Goal: Task Accomplishment & Management: Complete application form

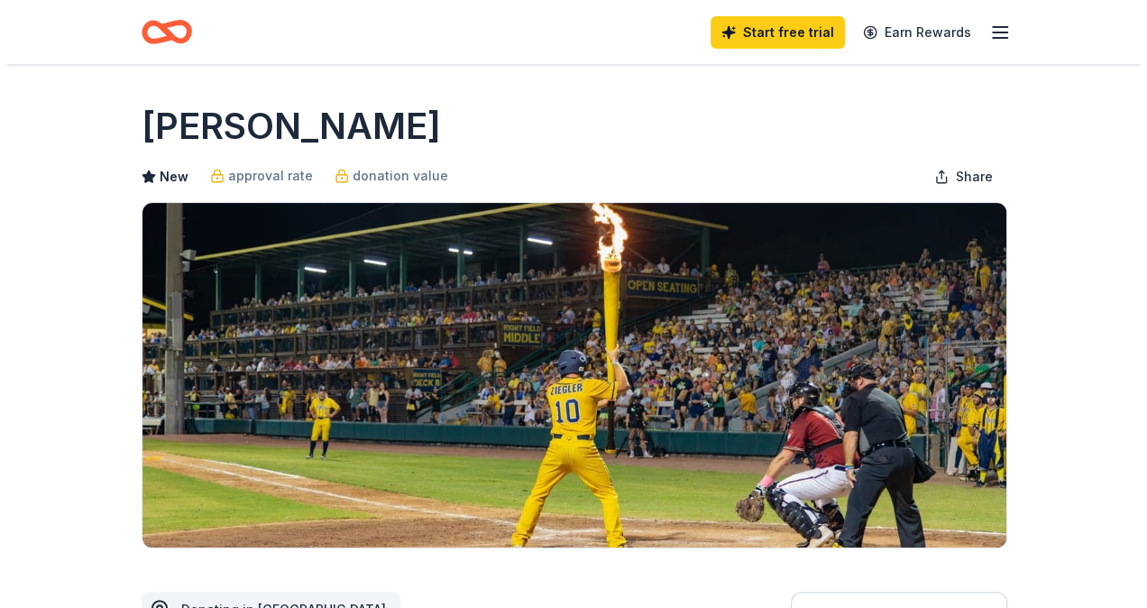
scroll to position [361, 0]
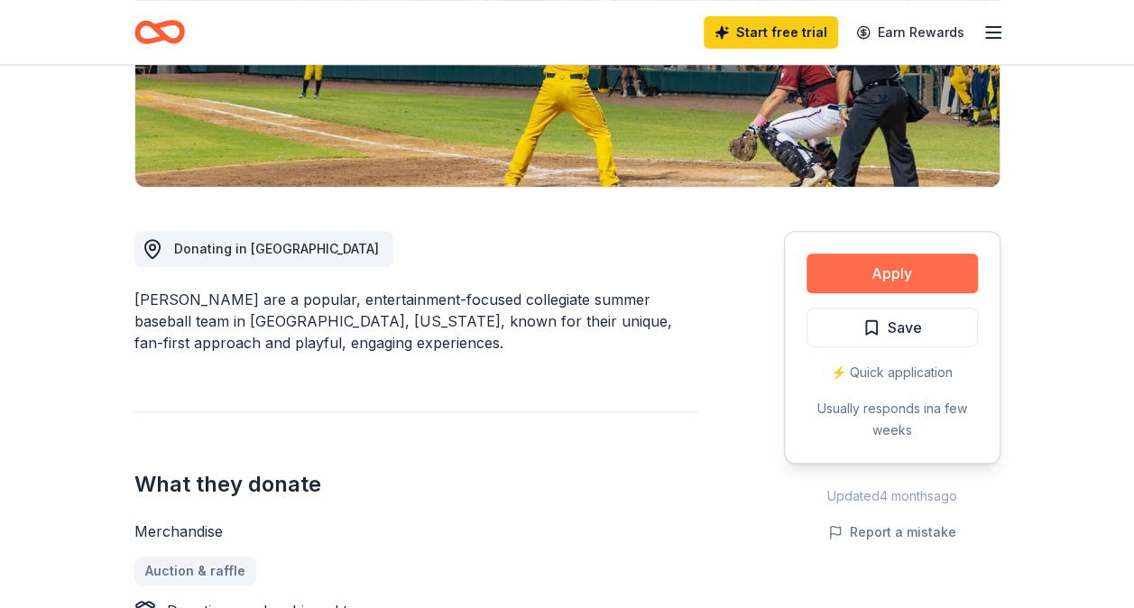
click at [947, 280] on button "Apply" at bounding box center [891, 273] width 171 height 40
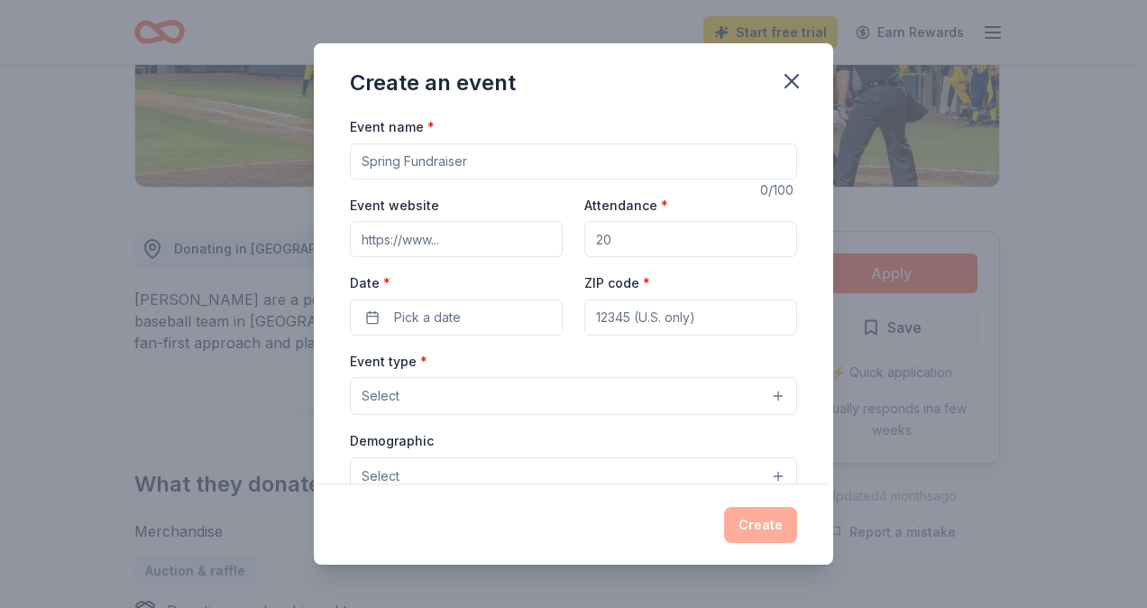
drag, startPoint x: 239, startPoint y: 164, endPoint x: 215, endPoint y: 164, distance: 24.4
click at [215, 164] on div "Create an event Event name * 0 /100 Event website Attendance * Date * Pick a da…" at bounding box center [573, 304] width 1147 height 608
type input "Annual Holiday Bingo"
type input "www.atfd17.com"
type input "300"
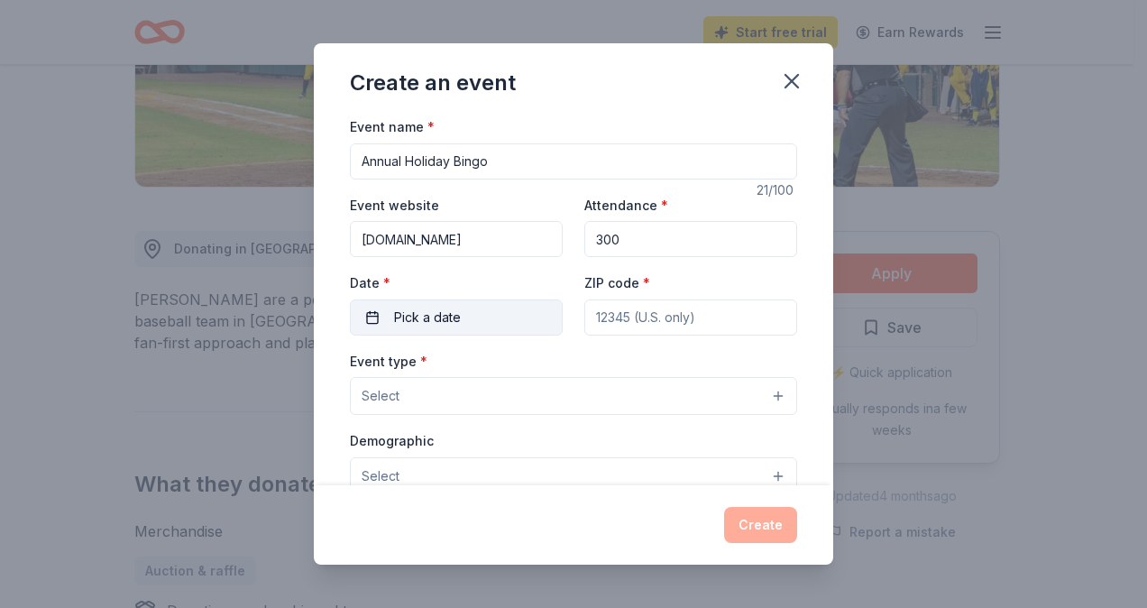
click at [385, 314] on button "Pick a date" at bounding box center [456, 317] width 213 height 36
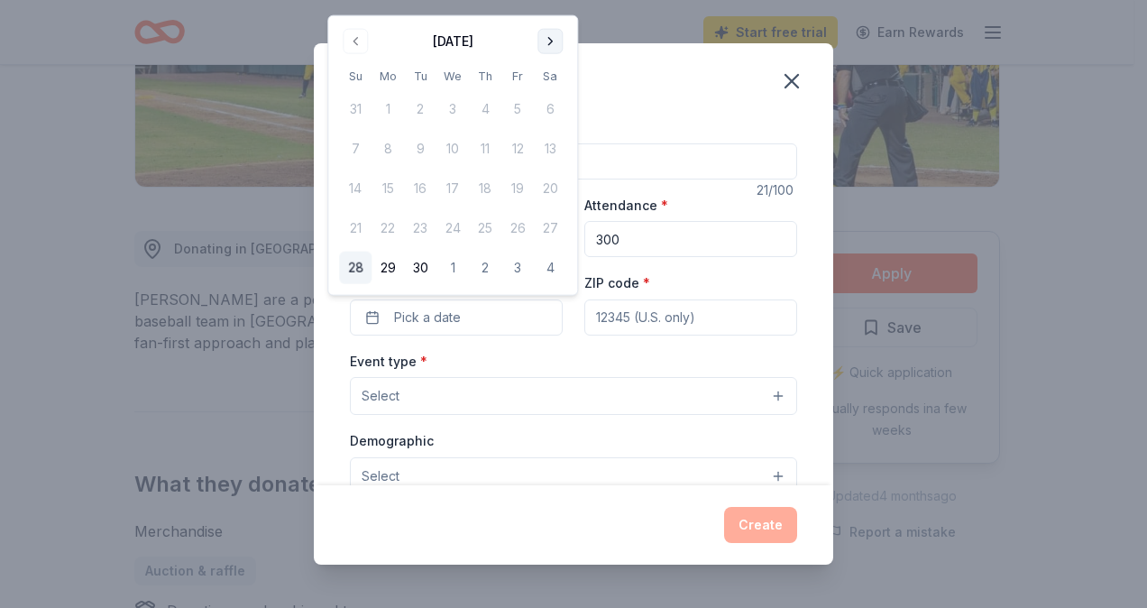
click at [545, 38] on button "Go to next month" at bounding box center [550, 41] width 25 height 25
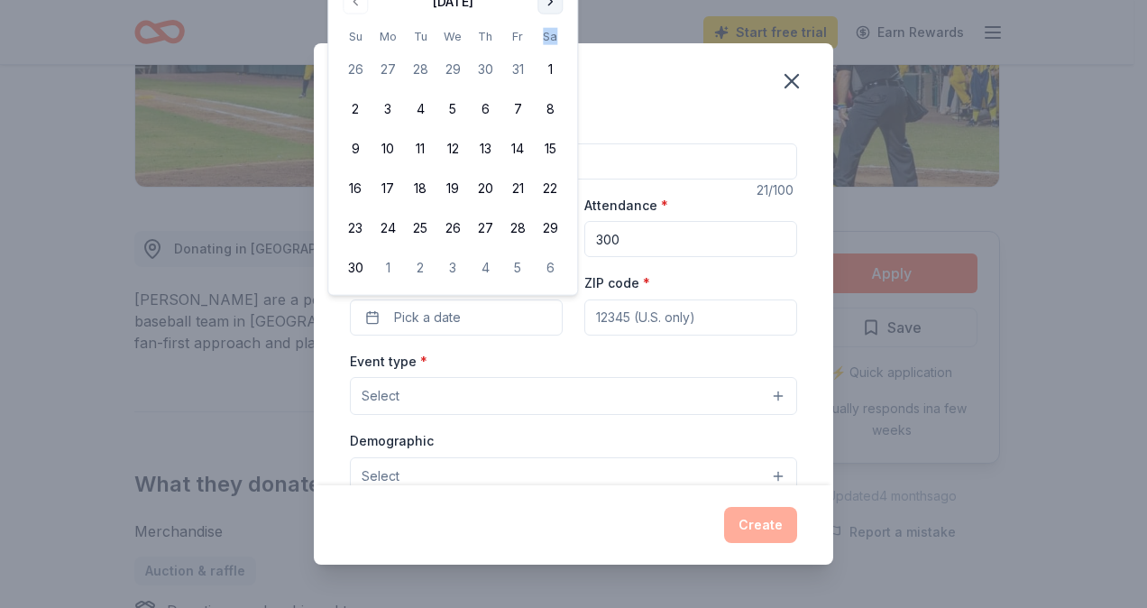
click at [545, 38] on th "Sa" at bounding box center [550, 36] width 32 height 19
drag, startPoint x: 545, startPoint y: 38, endPoint x: 545, endPoint y: 9, distance: 28.9
click at [545, 9] on button "Go to next month" at bounding box center [550, 1] width 25 height 25
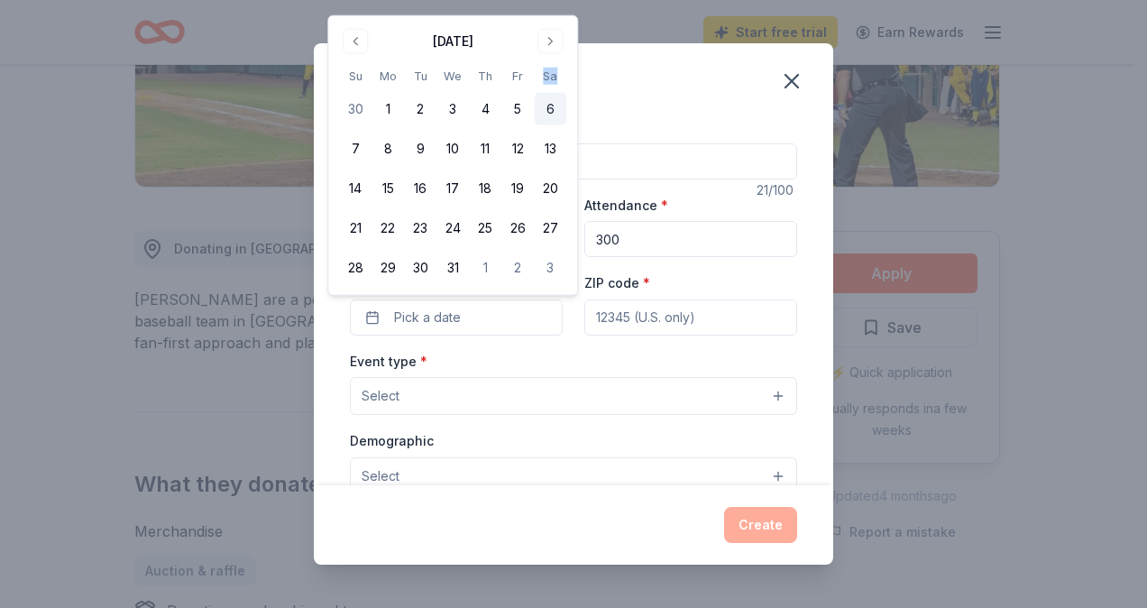
click at [549, 105] on button "6" at bounding box center [550, 109] width 32 height 32
click at [637, 323] on input "ZIP code *" at bounding box center [690, 317] width 213 height 36
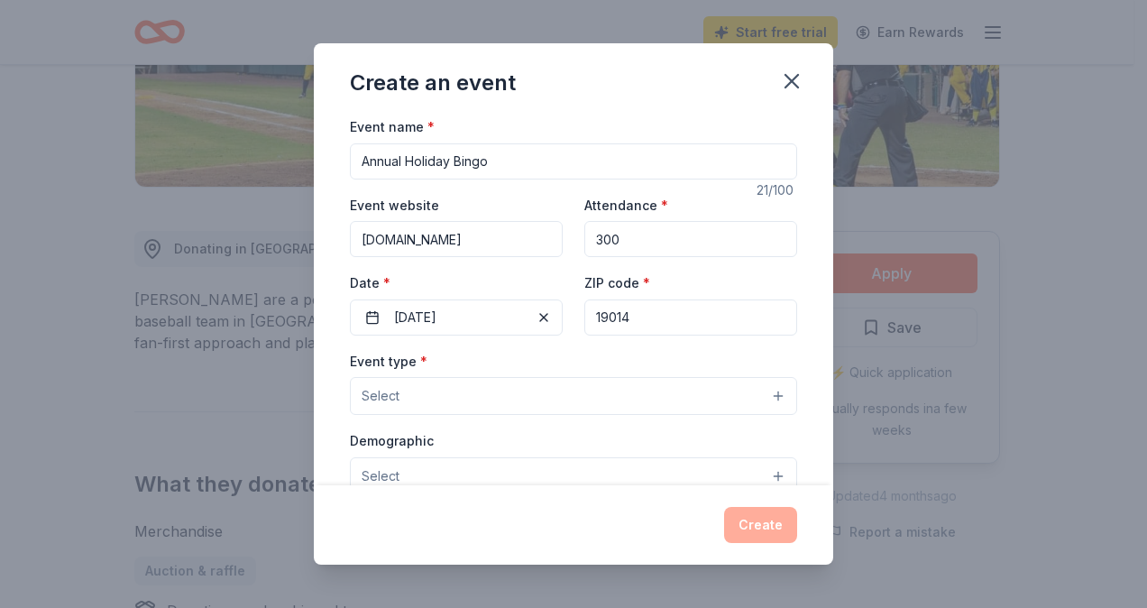
type input "19014"
click at [613, 409] on button "Select" at bounding box center [573, 396] width 447 height 38
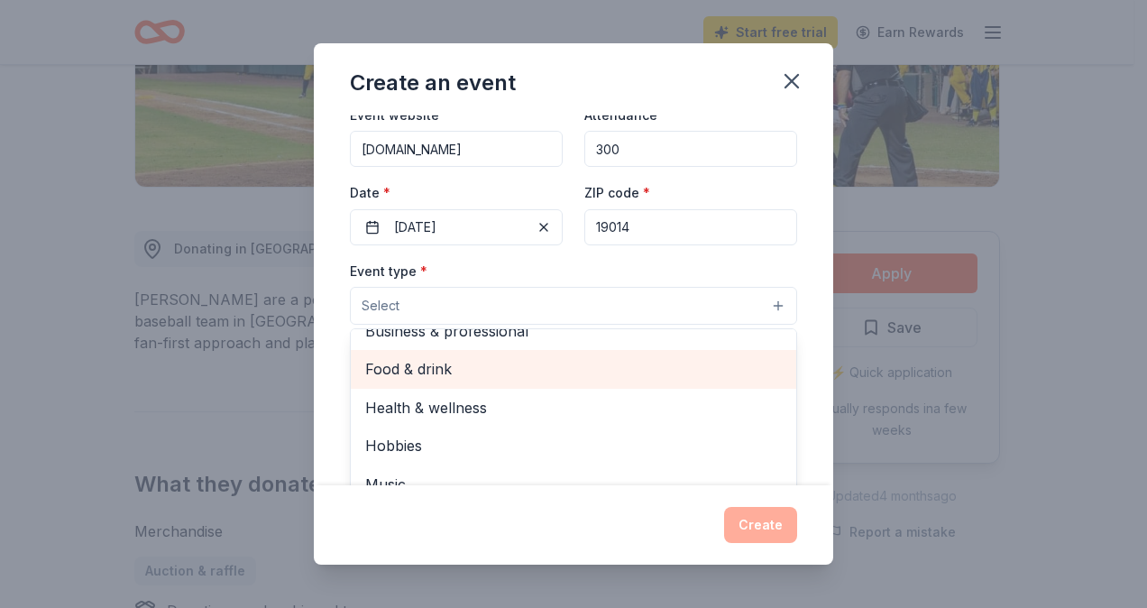
scroll to position [0, 0]
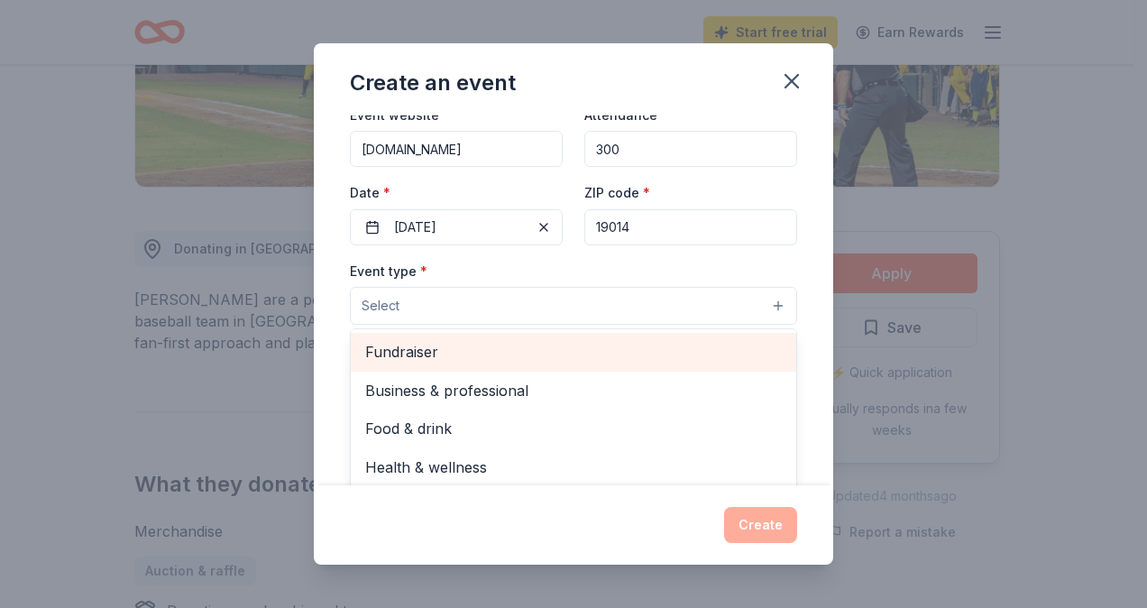
click at [588, 358] on span "Fundraiser" at bounding box center [573, 351] width 417 height 23
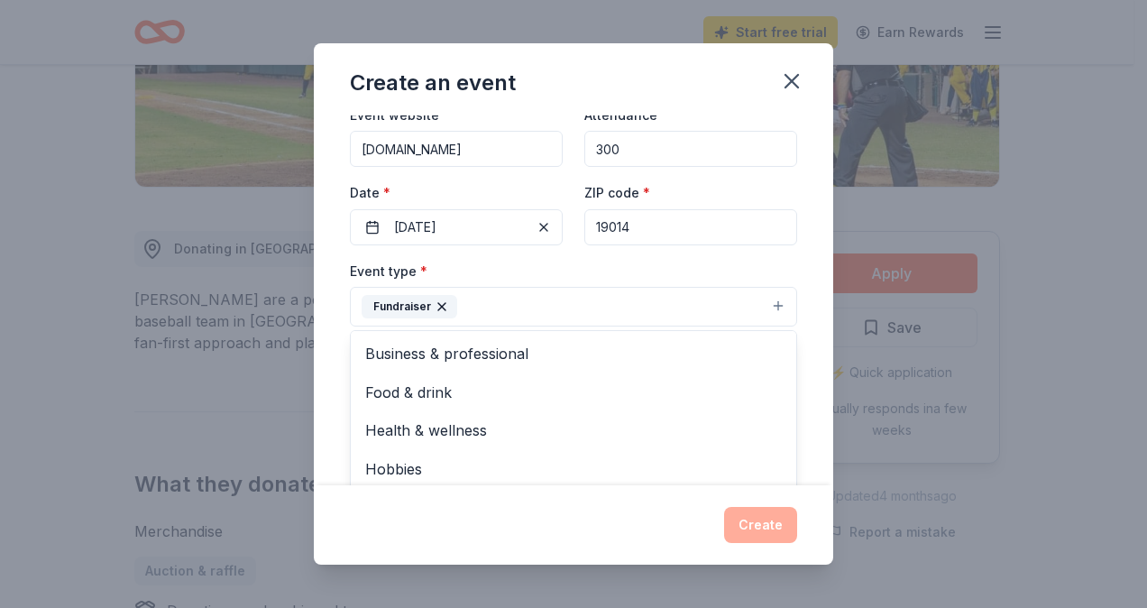
click at [801, 262] on div "Event name * Annual Holiday Bingo 21 /100 Event website www.atfd17.com Attendan…" at bounding box center [574, 300] width 520 height 370
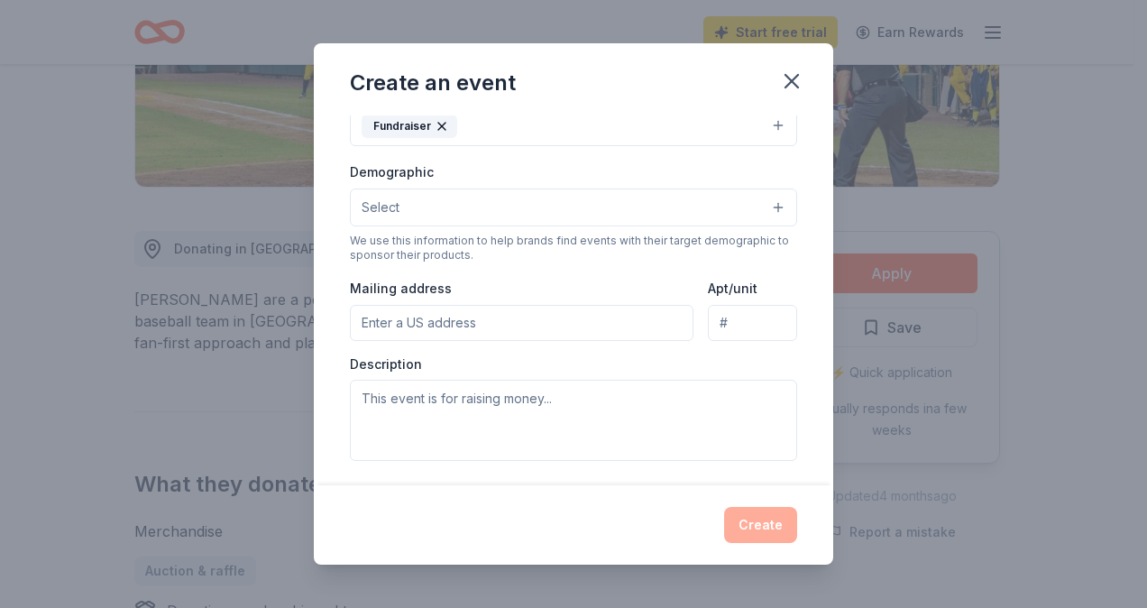
scroll to position [180, 0]
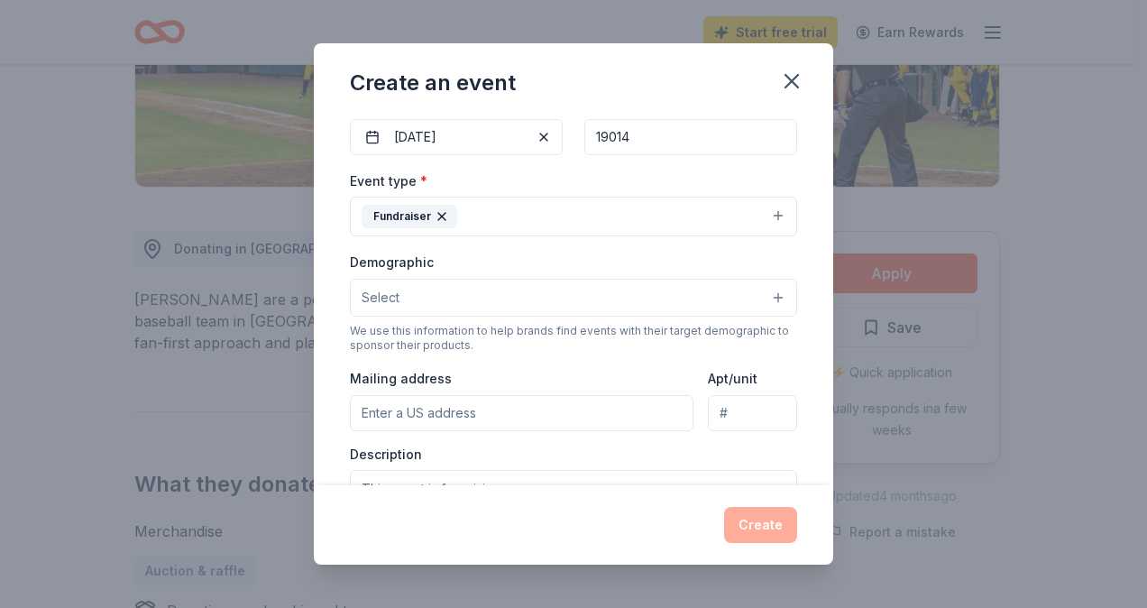
click at [758, 207] on button "Fundraiser" at bounding box center [573, 217] width 447 height 40
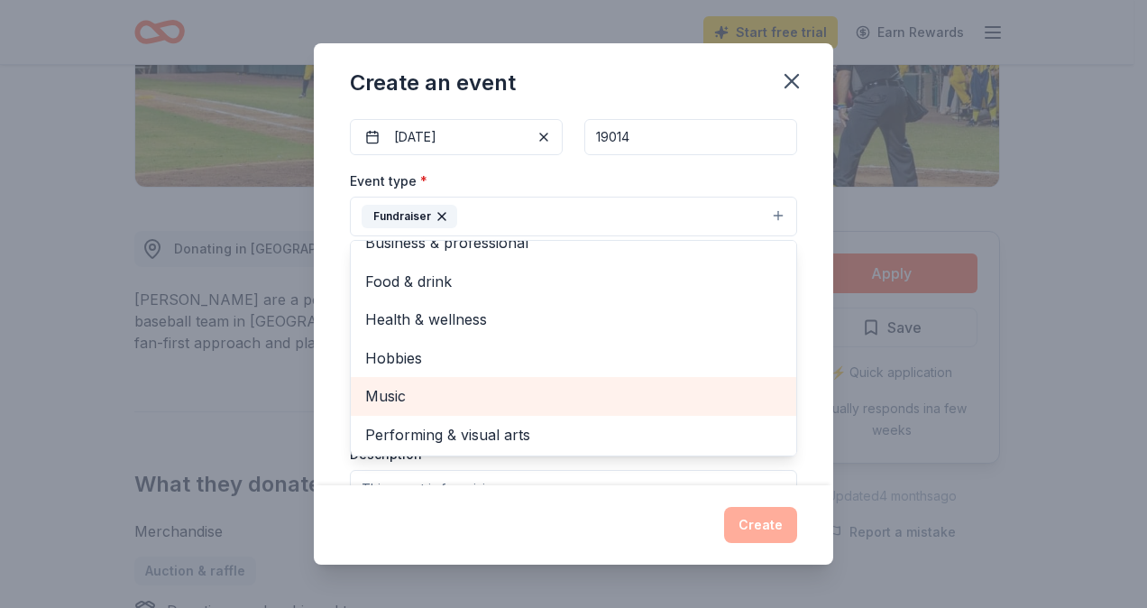
scroll to position [0, 0]
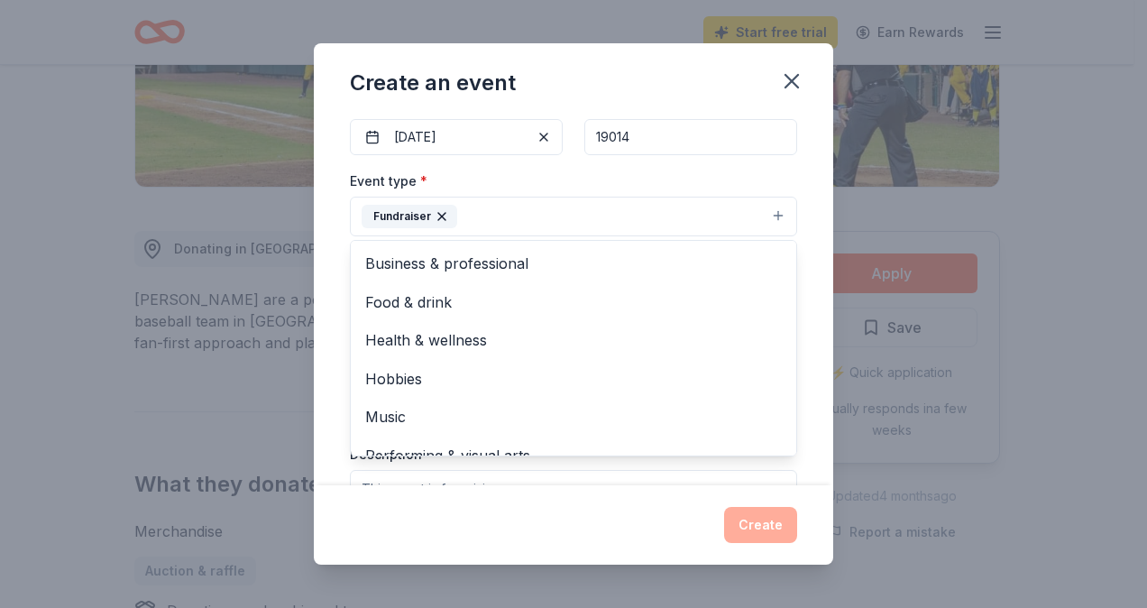
click at [520, 204] on button "Fundraiser" at bounding box center [573, 217] width 447 height 40
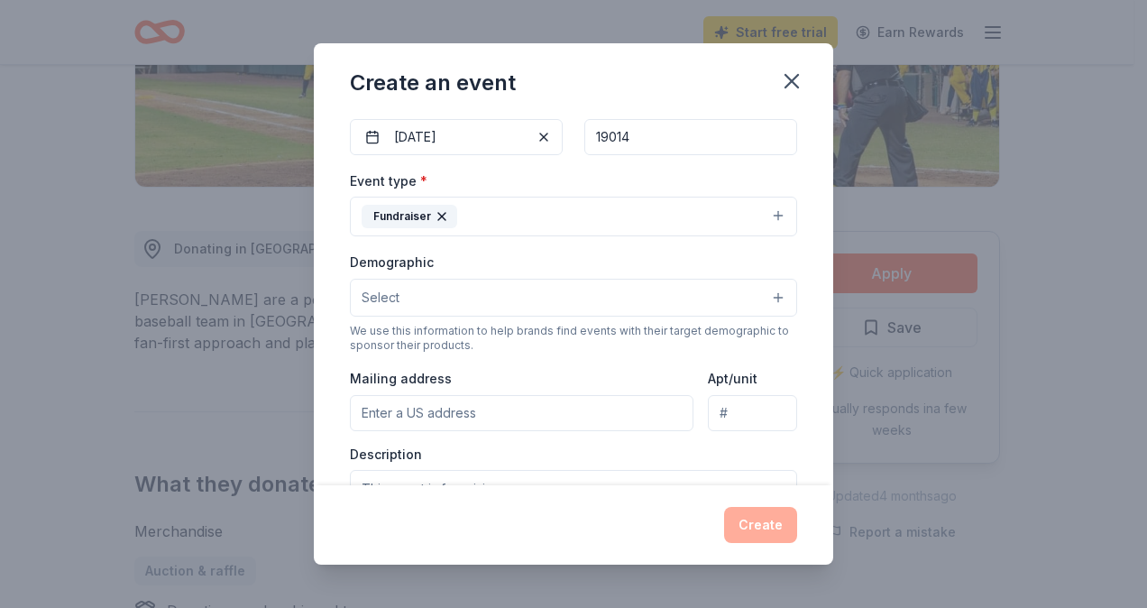
click at [446, 308] on button "Select" at bounding box center [573, 298] width 447 height 38
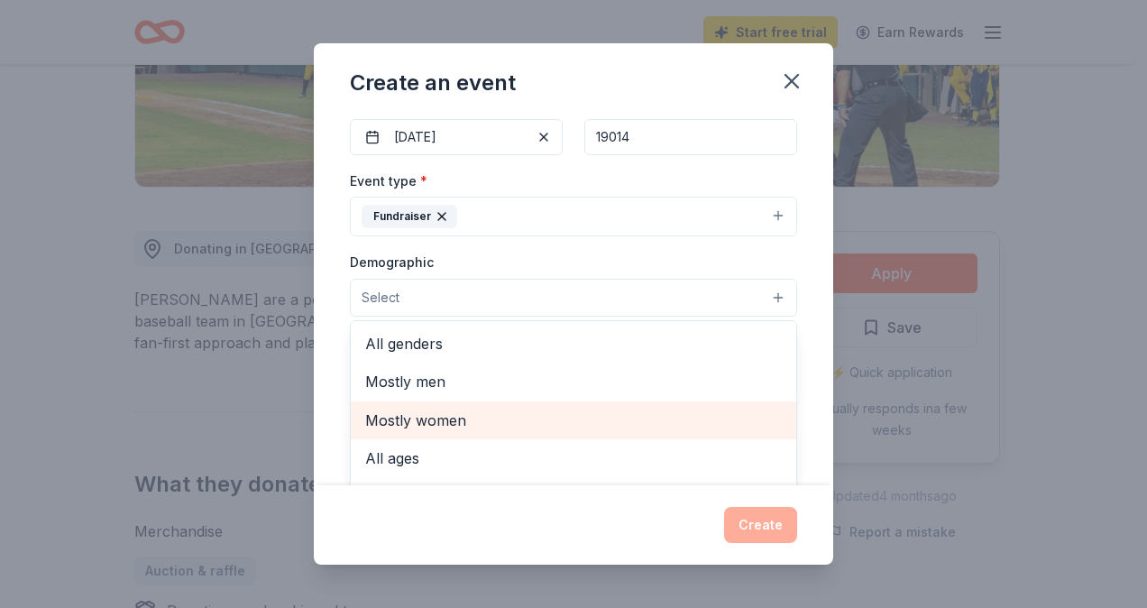
click at [461, 426] on span "Mostly women" at bounding box center [573, 420] width 417 height 23
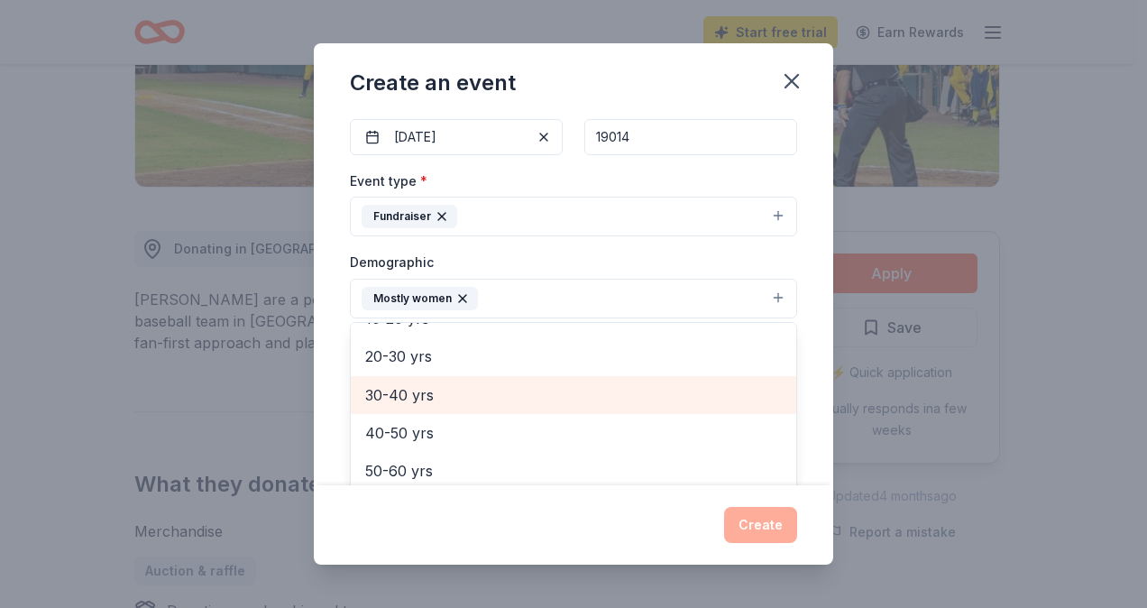
scroll to position [90, 0]
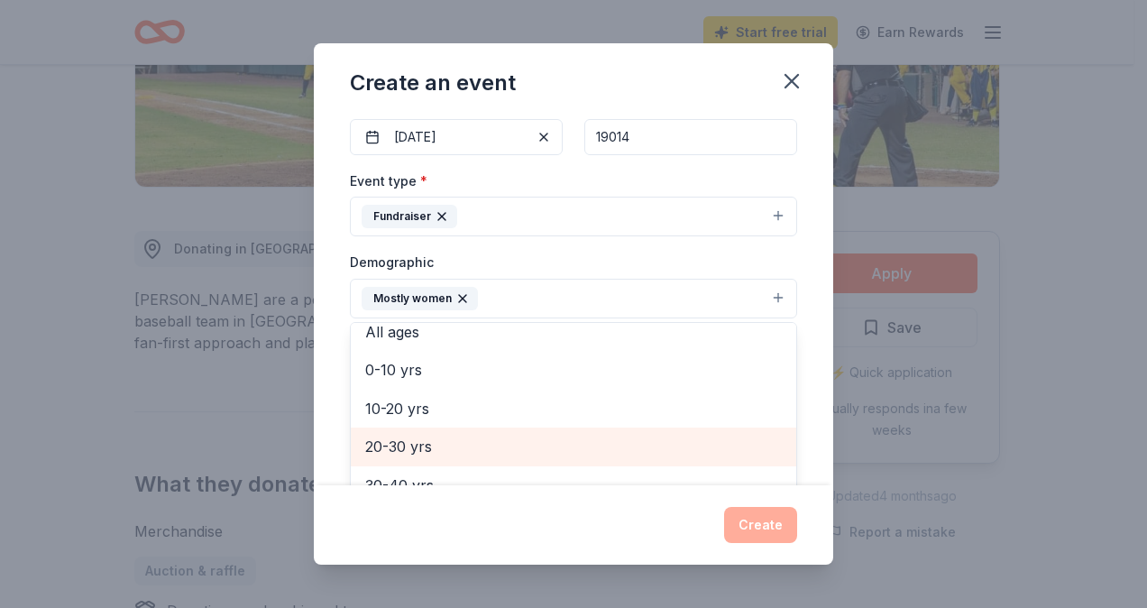
click at [569, 438] on span "20-30 yrs" at bounding box center [573, 446] width 417 height 23
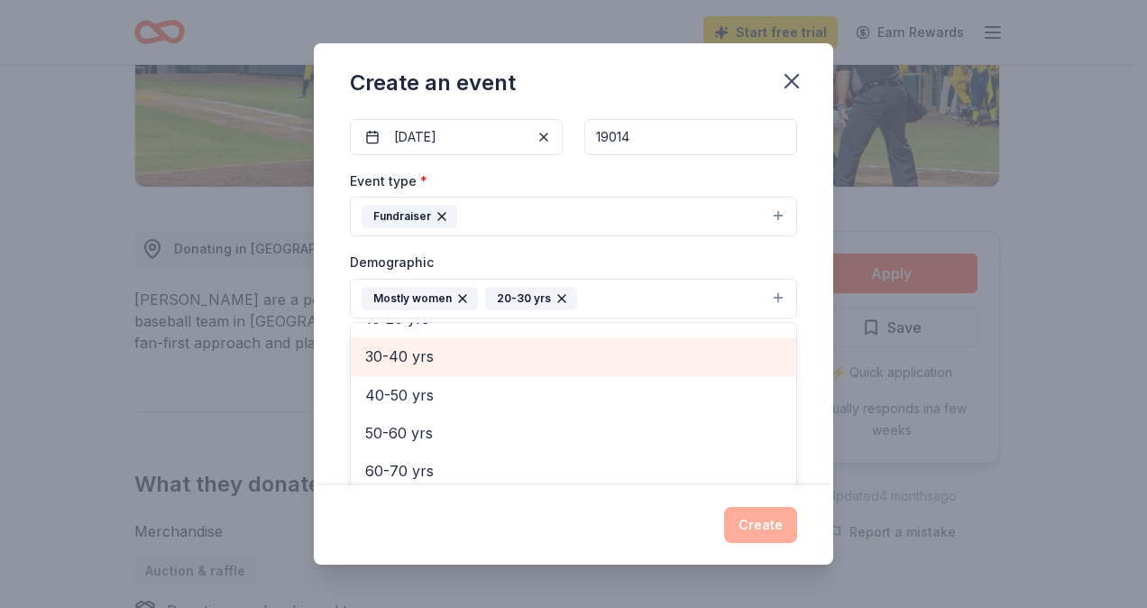
click at [529, 345] on span "30-40 yrs" at bounding box center [573, 356] width 417 height 23
click at [522, 363] on span "40-50 yrs" at bounding box center [573, 362] width 417 height 23
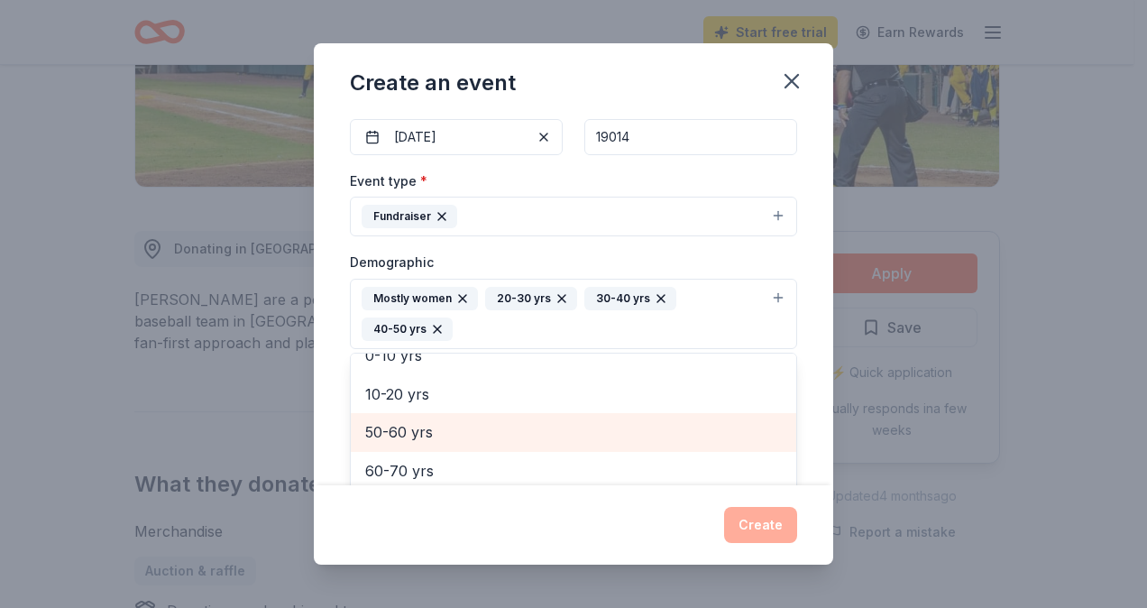
click at [530, 420] on span "50-60 yrs" at bounding box center [573, 431] width 417 height 23
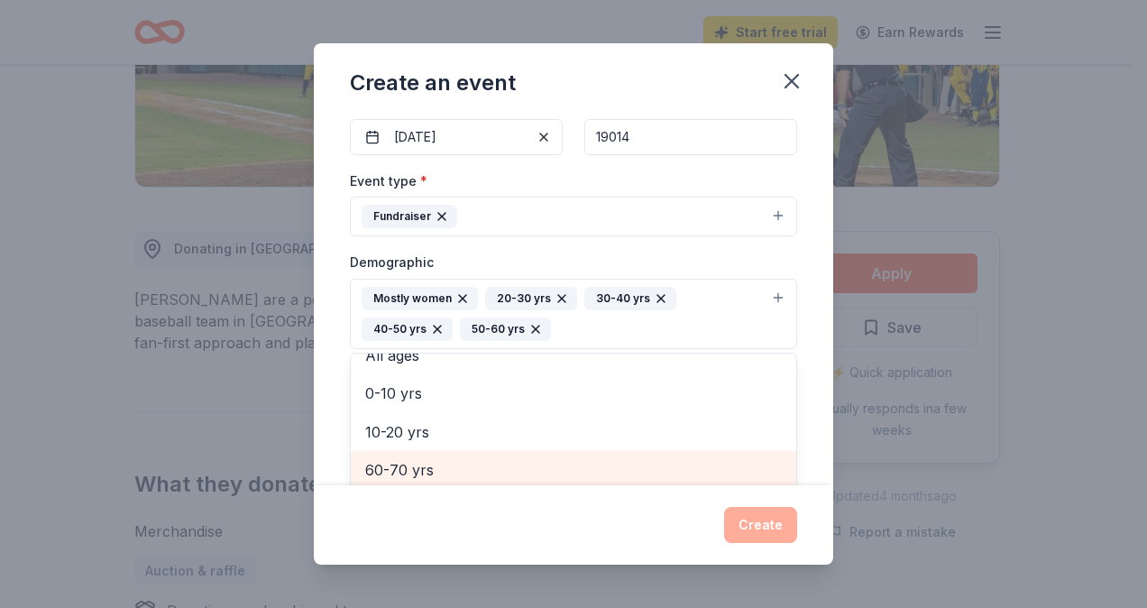
click at [599, 460] on span "60-70 yrs" at bounding box center [573, 469] width 417 height 23
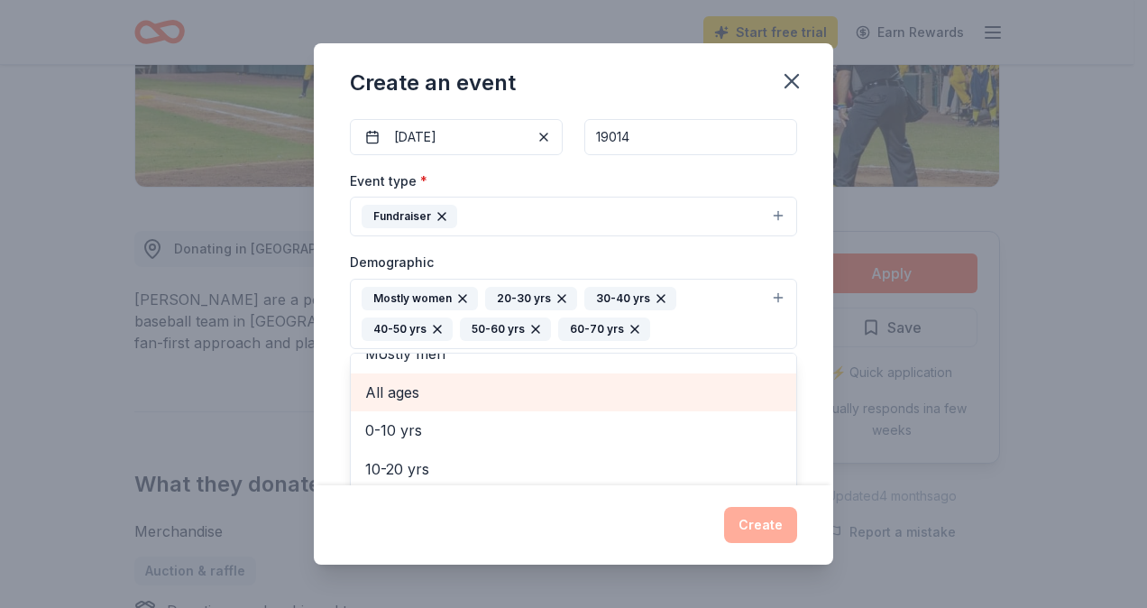
scroll to position [60, 0]
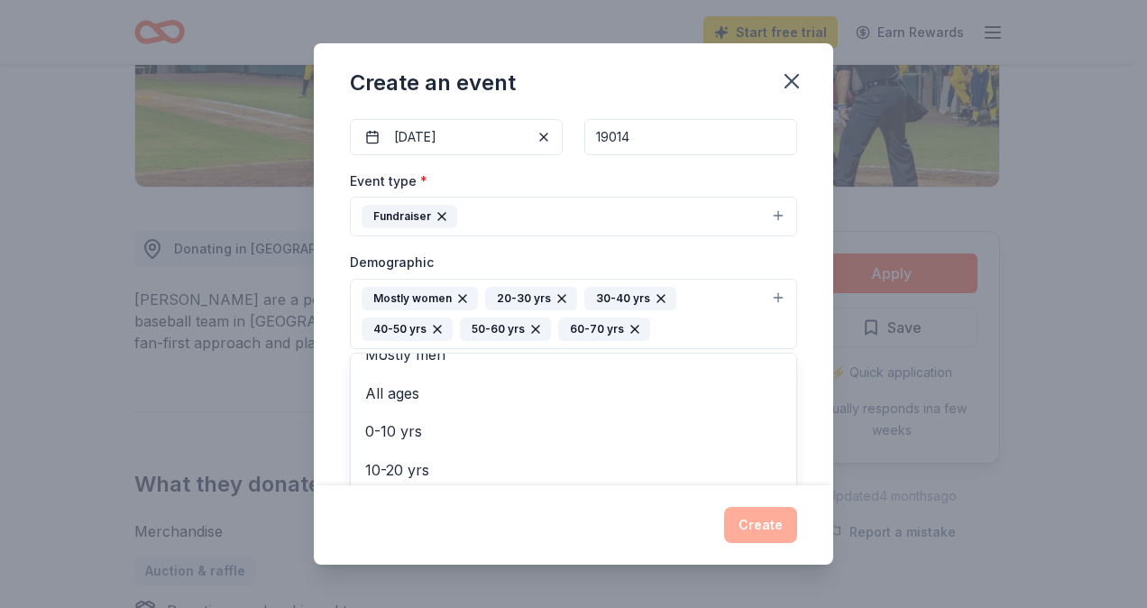
click at [803, 352] on div "Event name * Annual Holiday Bingo 21 /100 Event website www.atfd17.com Attendan…" at bounding box center [574, 300] width 520 height 370
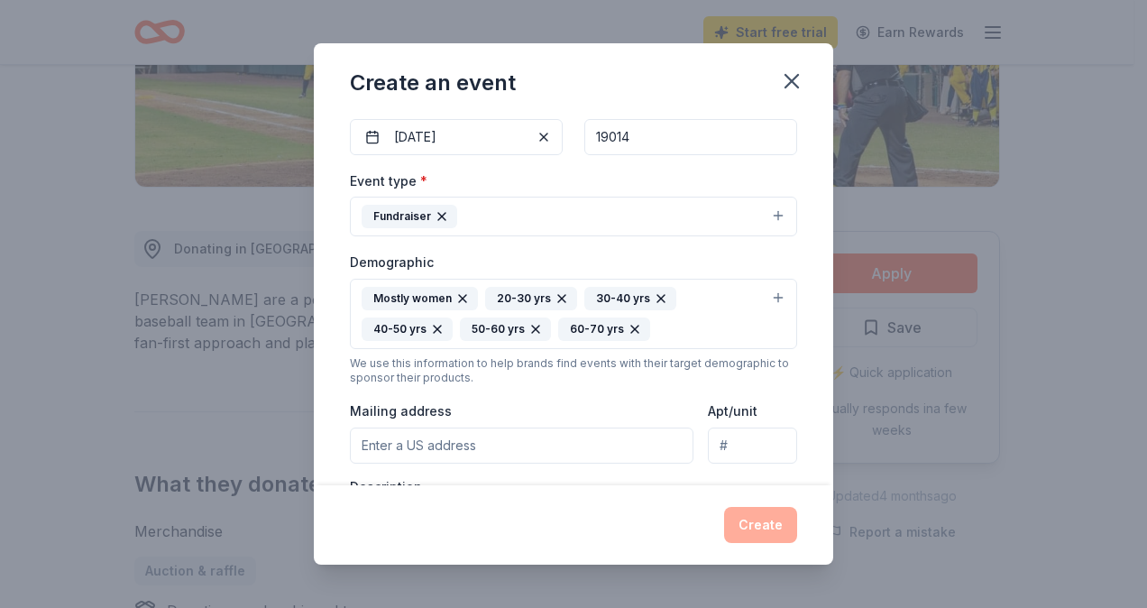
scroll to position [271, 0]
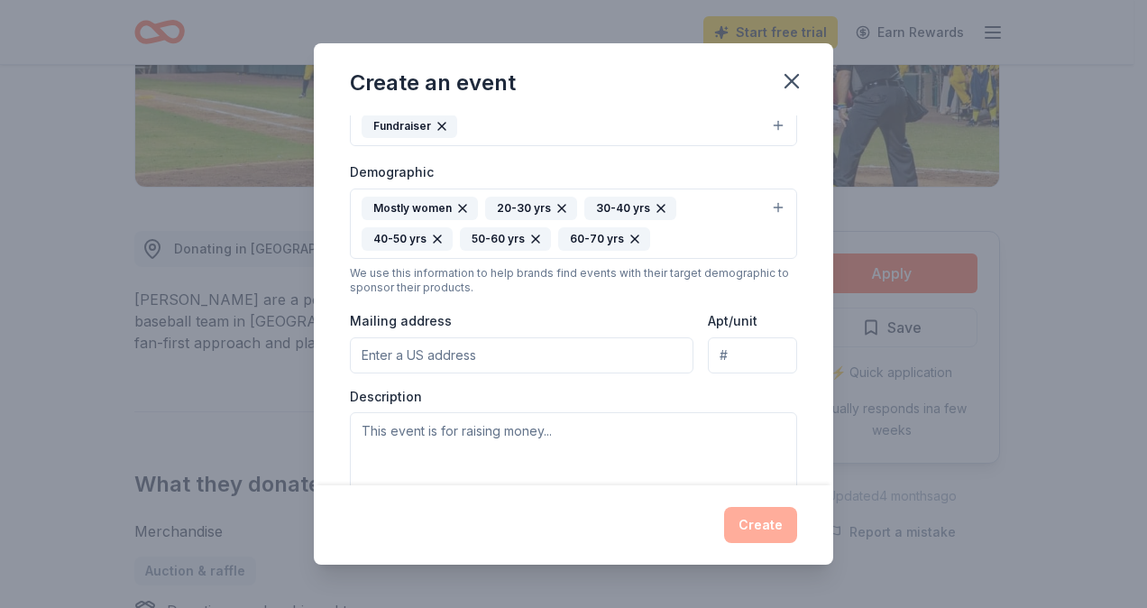
click at [434, 359] on input "Mailing address" at bounding box center [522, 355] width 344 height 36
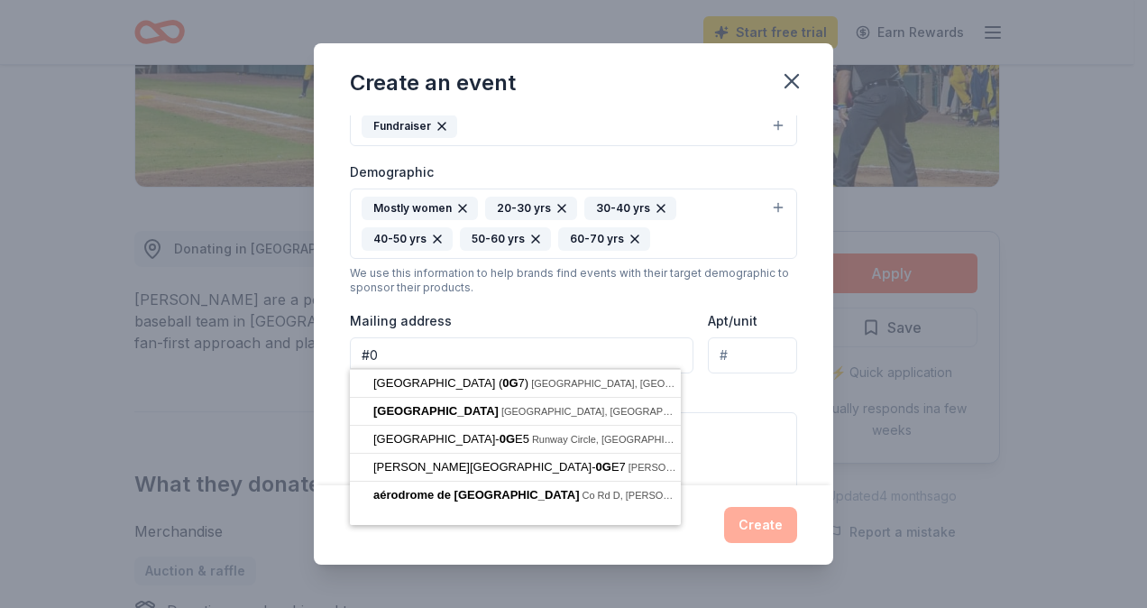
type input "#"
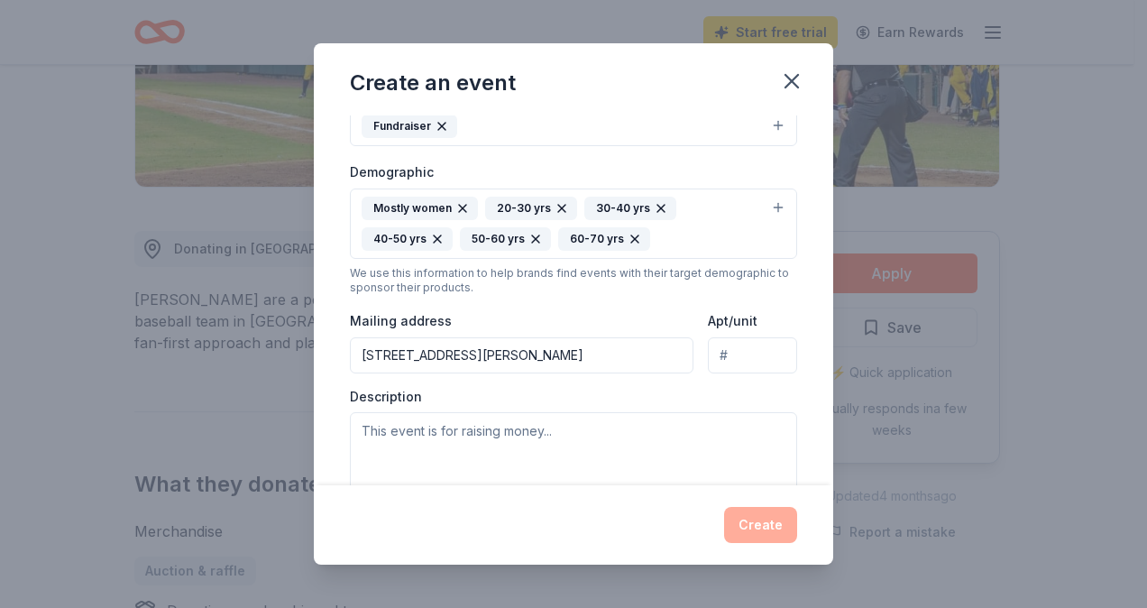
type input "30 Glenn Road, Village Green, PA, 19014"
click at [510, 428] on textarea at bounding box center [573, 452] width 447 height 81
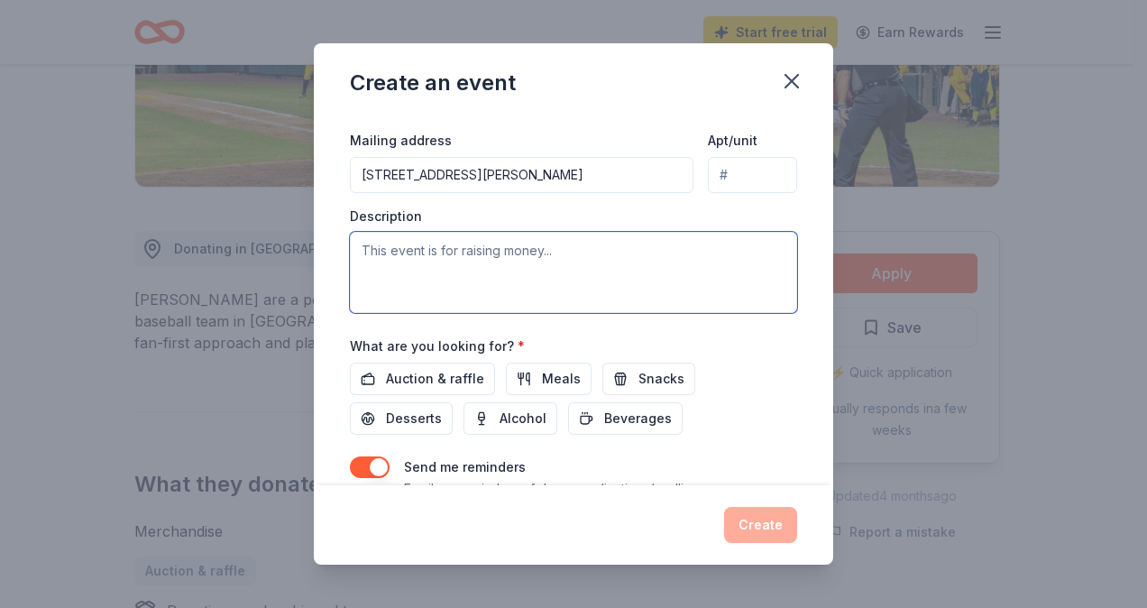
paste textarea "Hi! I am reaching out with a request for a donation toward the Aston Twp. Fire …"
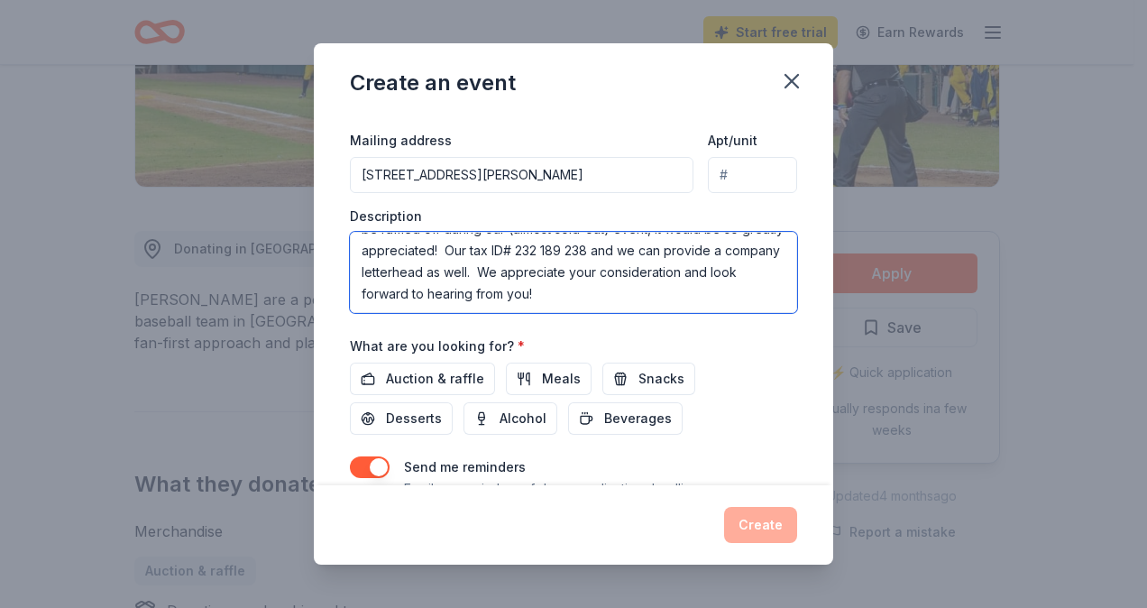
scroll to position [0, 0]
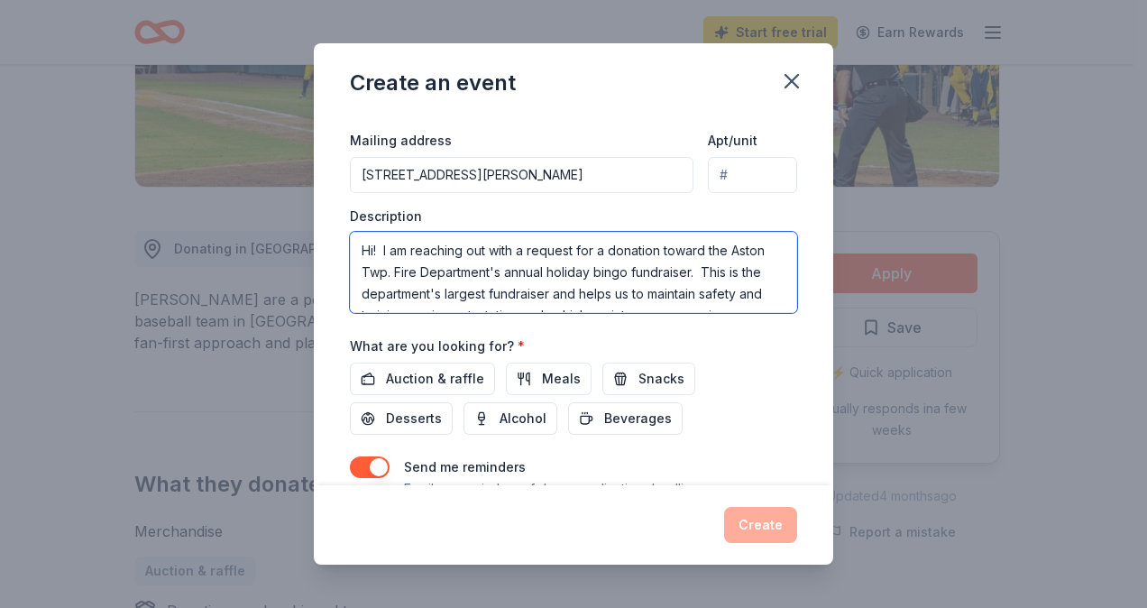
drag, startPoint x: 737, startPoint y: 269, endPoint x: 299, endPoint y: 233, distance: 438.9
click at [299, 233] on div "Create an event Event name * Annual Holiday Bingo 21 /100 Event website www.atf…" at bounding box center [573, 304] width 1147 height 608
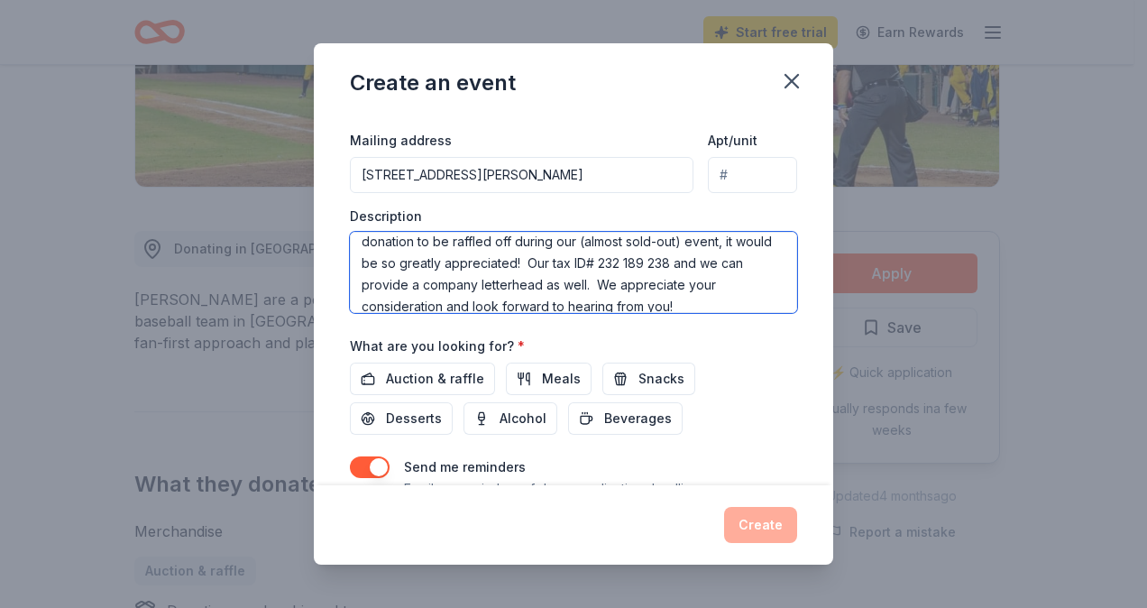
scroll to position [108, 0]
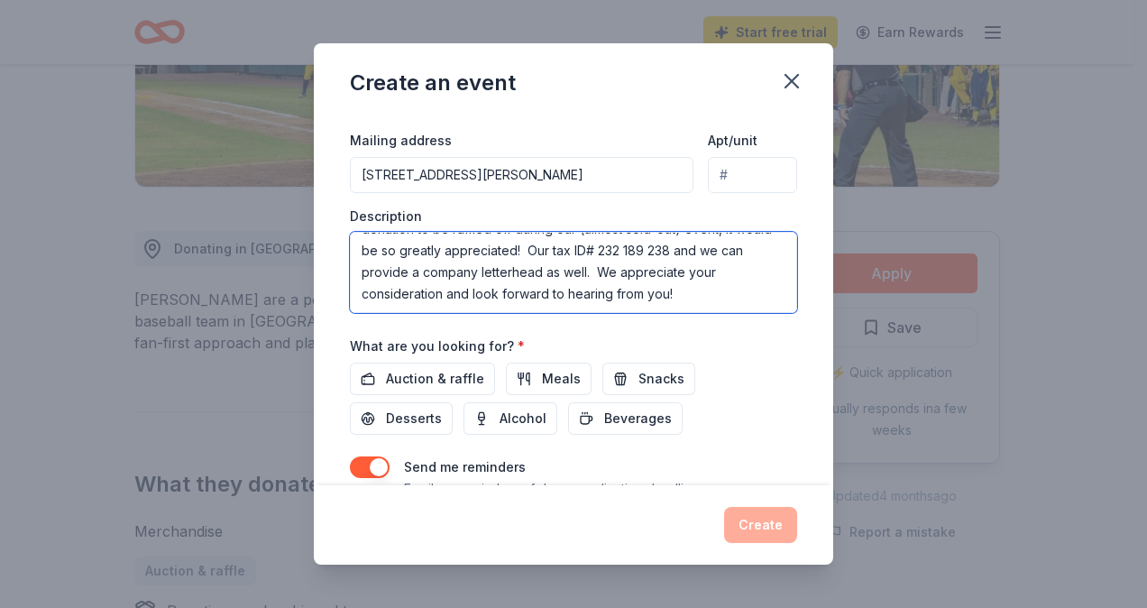
drag, startPoint x: 704, startPoint y: 251, endPoint x: 740, endPoint y: 301, distance: 62.6
click at [740, 301] on textarea "This is the department's largest fundraiser and helps us to maintain safety and…" at bounding box center [573, 272] width 447 height 81
type textarea "This is the department's largest fundraiser and helps us to maintain safety and…"
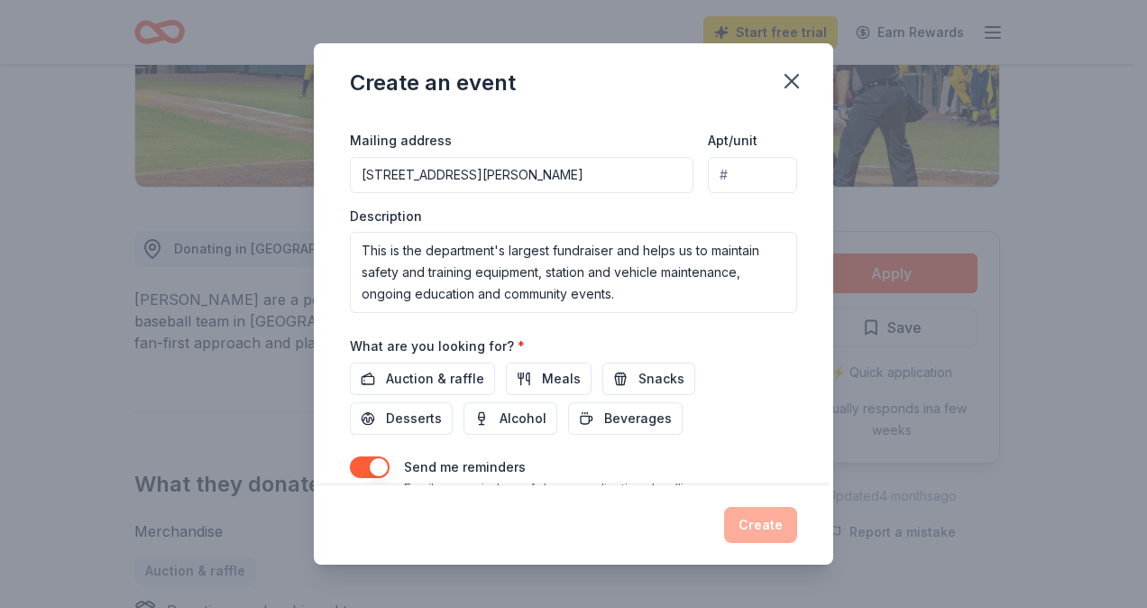
click at [714, 335] on div "What are you looking for? * Auction & raffle Meals Snacks Desserts Alcohol Beve…" at bounding box center [573, 385] width 447 height 100
click at [404, 368] on span "Auction & raffle" at bounding box center [435, 379] width 98 height 22
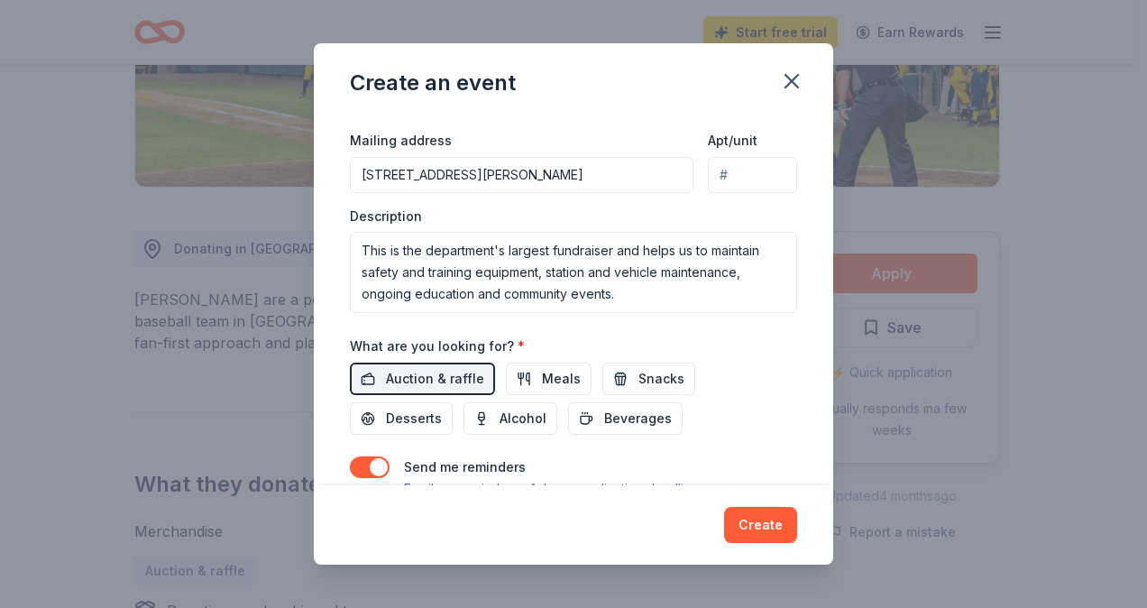
scroll to position [520, 0]
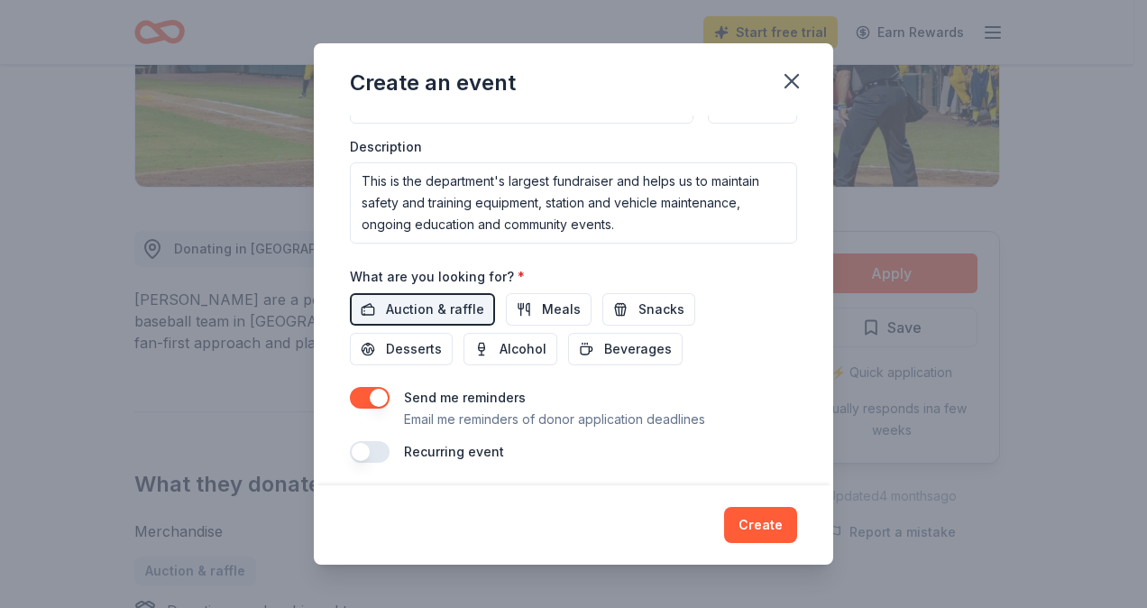
click at [379, 376] on div "Event name * Annual Holiday Bingo 21 /100 Event website www.atfd17.com Attendan…" at bounding box center [573, 29] width 447 height 868
click at [369, 388] on button "button" at bounding box center [370, 398] width 40 height 22
click at [771, 518] on button "Create" at bounding box center [760, 525] width 73 height 36
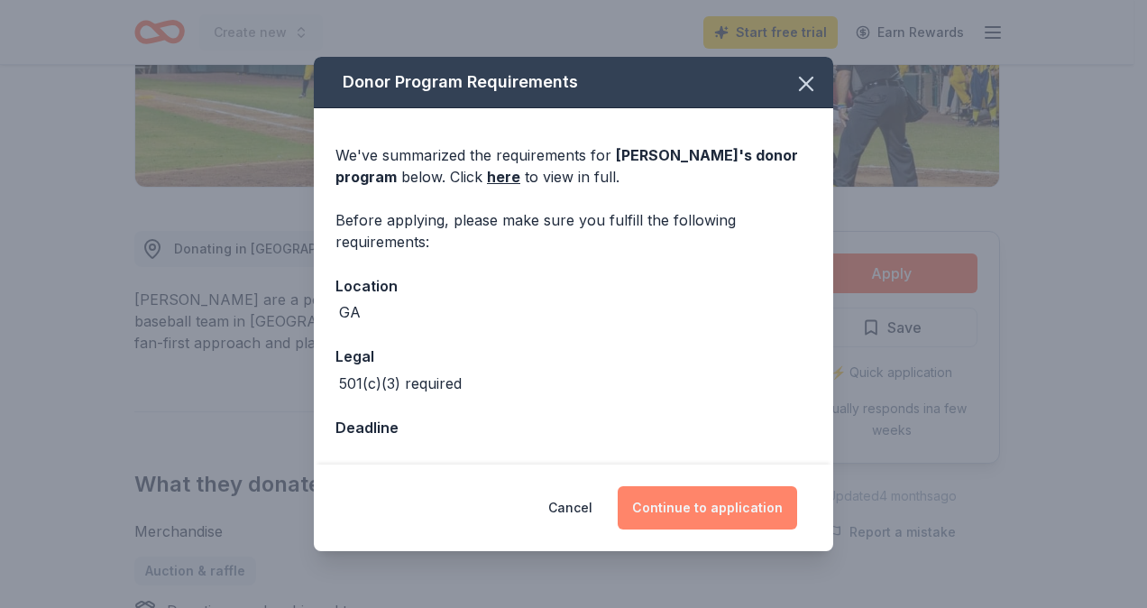
click at [762, 521] on button "Continue to application" at bounding box center [707, 507] width 179 height 43
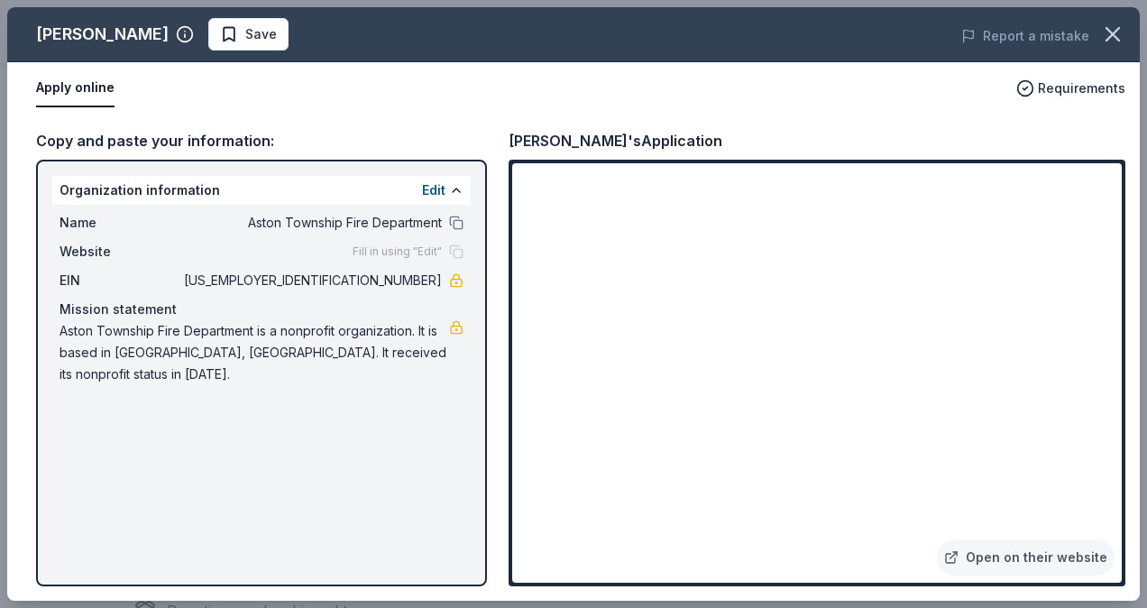
drag, startPoint x: 1117, startPoint y: 195, endPoint x: 1117, endPoint y: 238, distance: 43.3
click at [1117, 238] on div "Savannah Bananas Save Report a mistake Apply online Requirements Copy and paste…" at bounding box center [573, 303] width 1133 height 593
drag, startPoint x: 1117, startPoint y: 203, endPoint x: 860, endPoint y: 355, distance: 298.8
click at [1106, 262] on div "Savannah Bananas Save Report a mistake Apply online Requirements Copy and paste…" at bounding box center [573, 303] width 1133 height 593
click at [860, 355] on div "Savannah Bananas Save Report a mistake Apply online Requirements Copy and paste…" at bounding box center [573, 303] width 1133 height 593
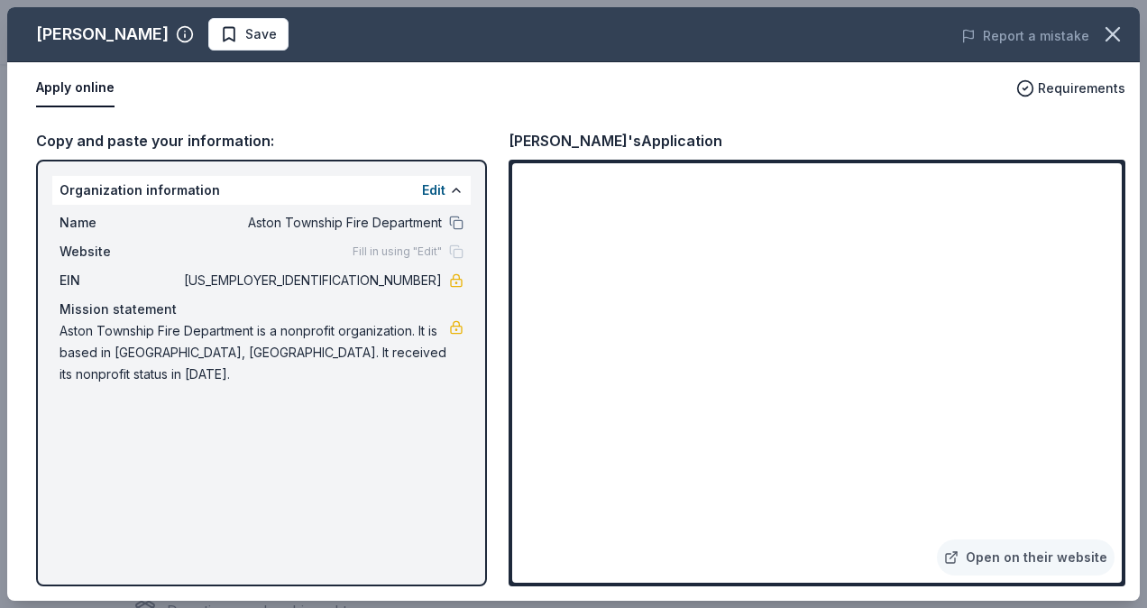
click at [301, 108] on div "Savannah Bananas Save Report a mistake Apply online Requirements Copy and paste…" at bounding box center [573, 303] width 1133 height 593
click at [1068, 539] on div "Savannah Bananas Save Report a mistake Apply online Requirements Copy and paste…" at bounding box center [573, 303] width 1133 height 593
click at [1039, 561] on div "Savannah Bananas Save Report a mistake Apply online Requirements Copy and paste…" at bounding box center [573, 303] width 1133 height 593
click at [974, 557] on div "Savannah Bananas Save Report a mistake Apply online Requirements Copy and paste…" at bounding box center [573, 303] width 1133 height 593
click at [237, 120] on div "Savannah Bananas Save Report a mistake Apply online Requirements Copy and paste…" at bounding box center [573, 303] width 1133 height 593
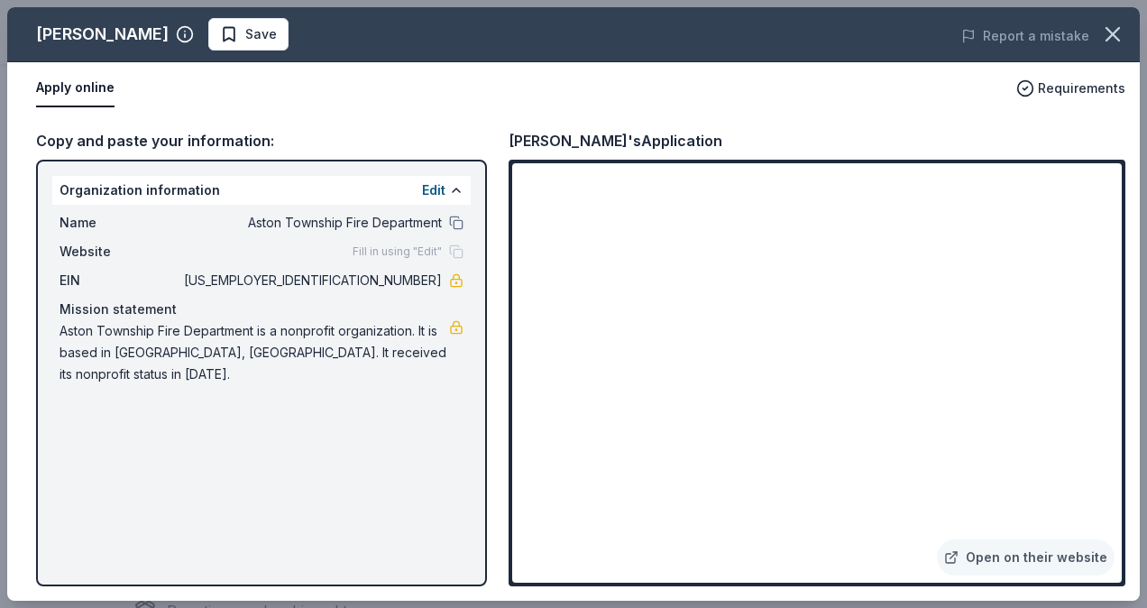
drag, startPoint x: 1113, startPoint y: 193, endPoint x: 1079, endPoint y: 404, distance: 213.8
click at [1084, 398] on div "Savannah Bananas Save Report a mistake Apply online Requirements Copy and paste…" at bounding box center [573, 303] width 1133 height 593
click at [1077, 404] on div "Savannah Bananas Save Report a mistake Apply online Requirements Copy and paste…" at bounding box center [573, 303] width 1133 height 593
click at [797, 233] on div "Savannah Bananas Save Report a mistake Apply online Requirements Copy and paste…" at bounding box center [573, 303] width 1133 height 593
drag, startPoint x: 457, startPoint y: 103, endPoint x: 211, endPoint y: 103, distance: 246.2
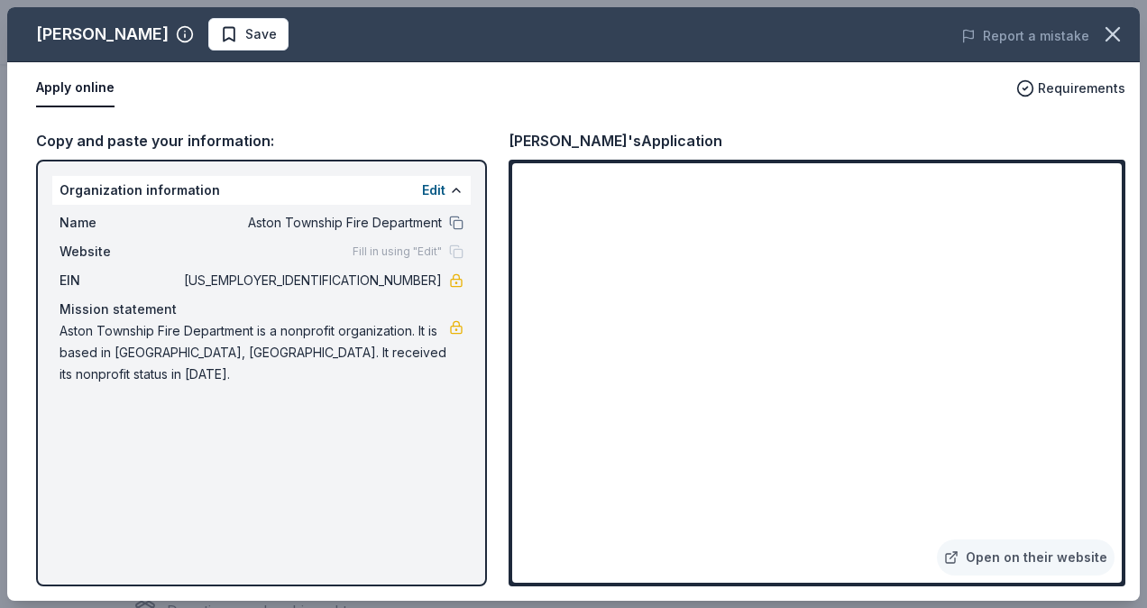
click at [456, 103] on div "Savannah Bananas Save Report a mistake Apply online Requirements Copy and paste…" at bounding box center [573, 303] width 1133 height 593
click at [80, 87] on div "Savannah Bananas Save Report a mistake Apply online Requirements Copy and paste…" at bounding box center [573, 303] width 1133 height 593
click at [1061, 87] on div "Savannah Bananas Save Report a mistake Apply online Requirements Copy and paste…" at bounding box center [573, 303] width 1133 height 593
click at [909, 405] on div "Savannah Bananas Save Report a mistake Apply online Requirements Copy and paste…" at bounding box center [573, 303] width 1133 height 593
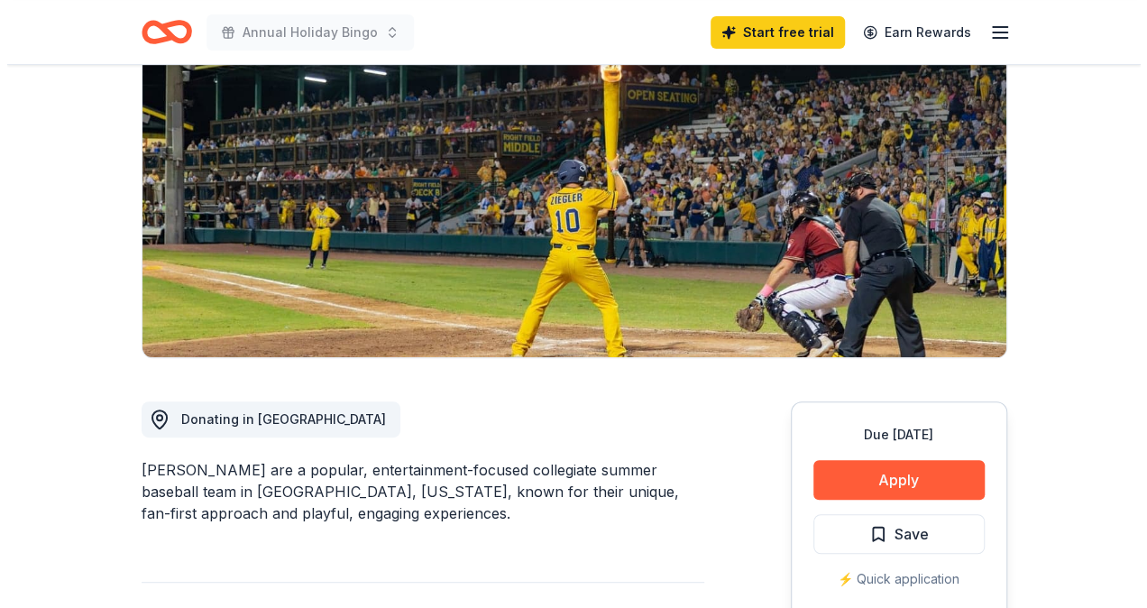
scroll to position [271, 0]
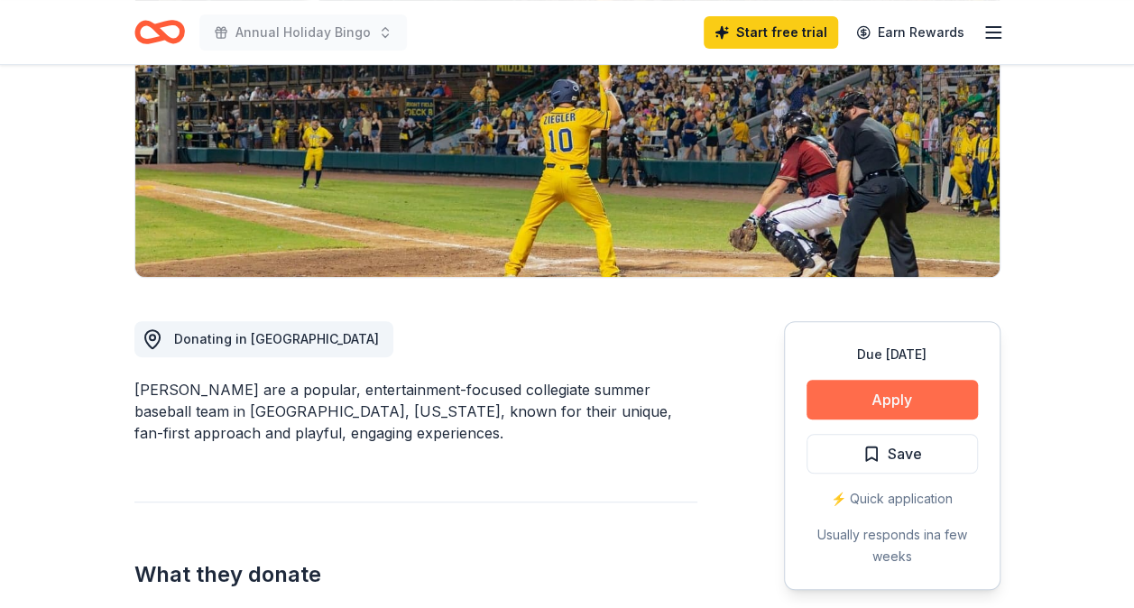
click at [922, 402] on button "Apply" at bounding box center [891, 400] width 171 height 40
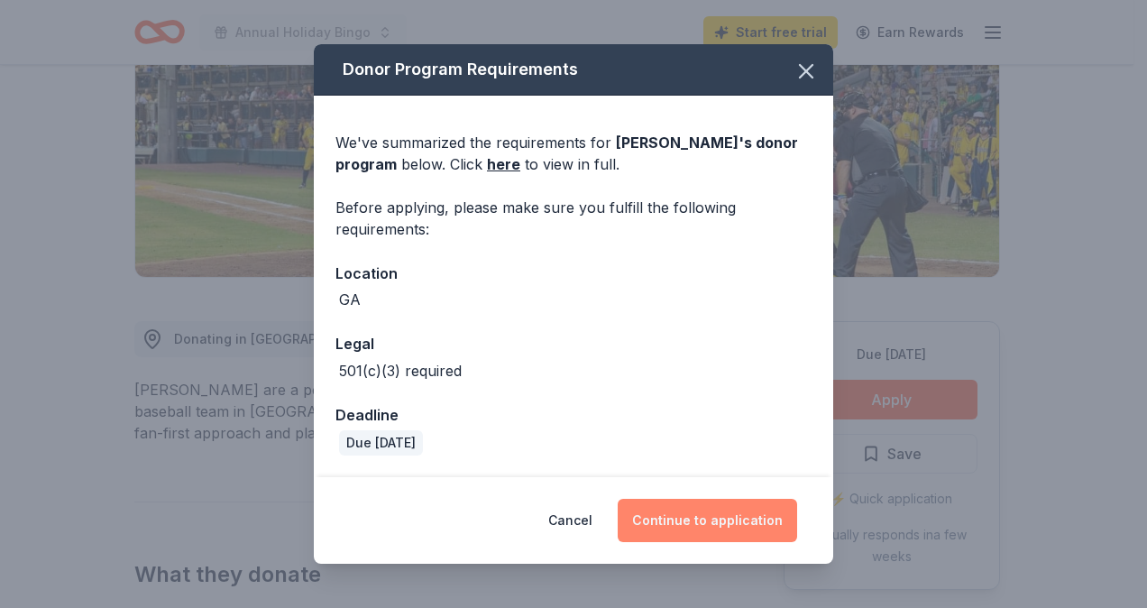
click at [711, 514] on button "Continue to application" at bounding box center [707, 520] width 179 height 43
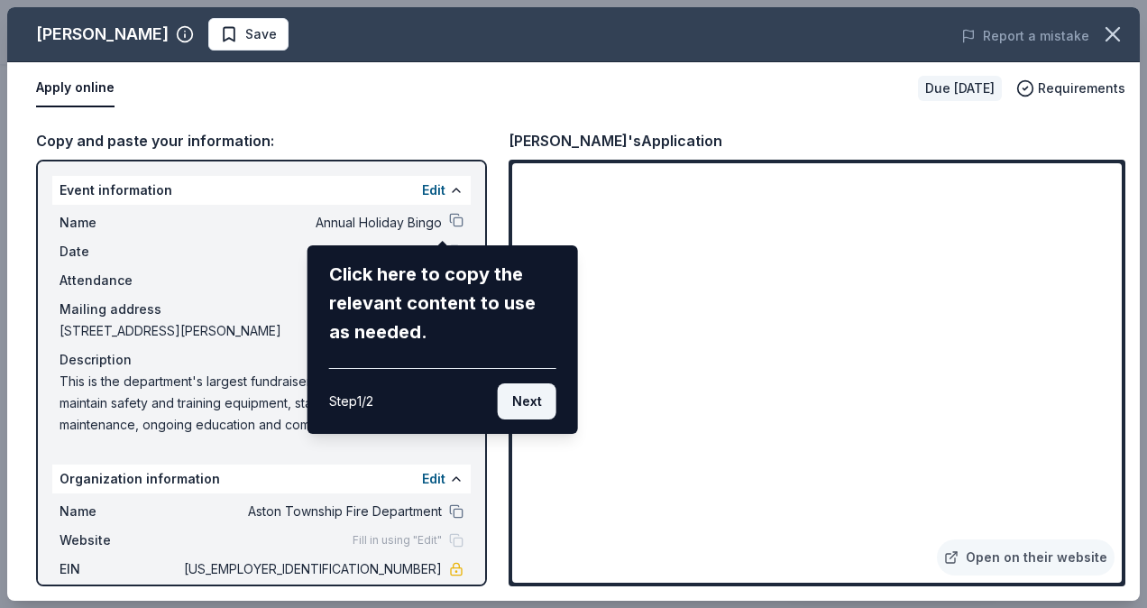
click at [534, 395] on button "Next" at bounding box center [527, 401] width 59 height 36
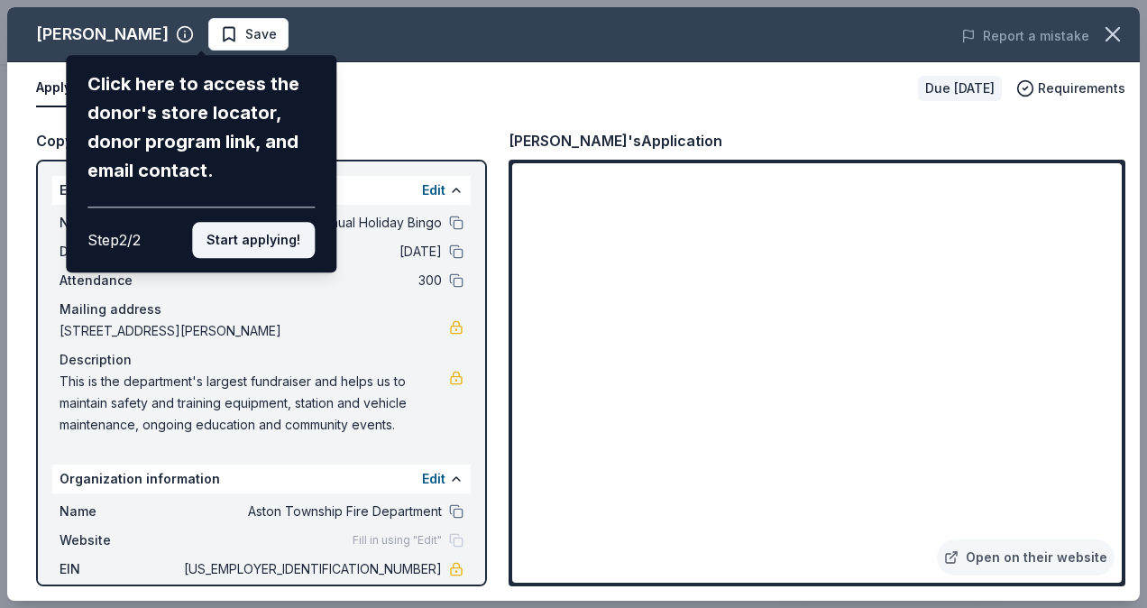
click at [240, 234] on button "Start applying!" at bounding box center [253, 240] width 123 height 36
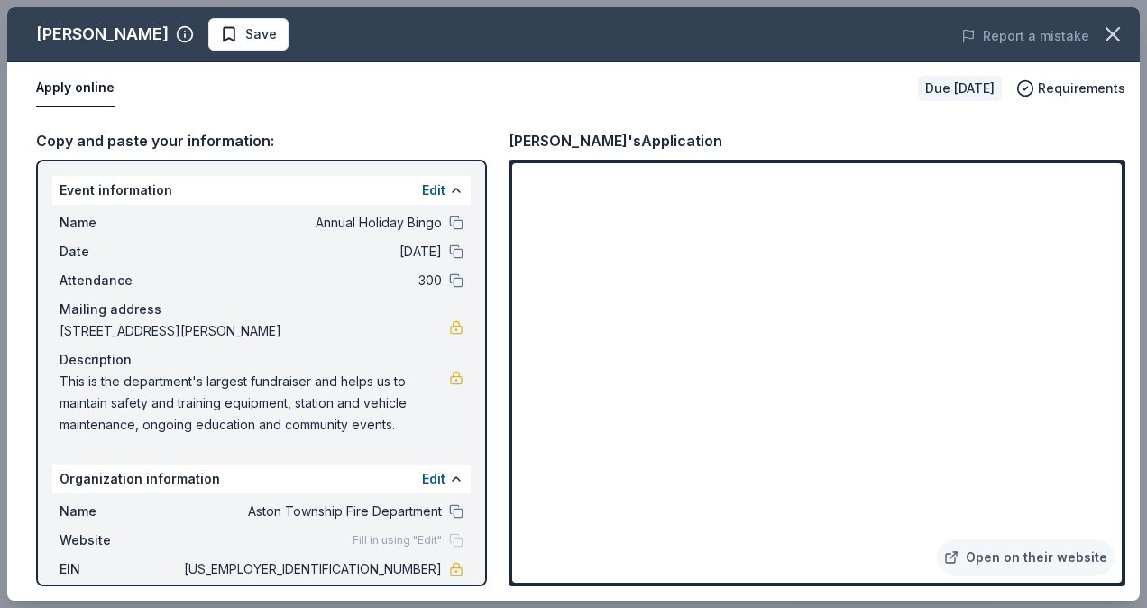
click at [229, 391] on span "This is the department's largest fundraiser and helps us to maintain safety and…" at bounding box center [255, 403] width 390 height 65
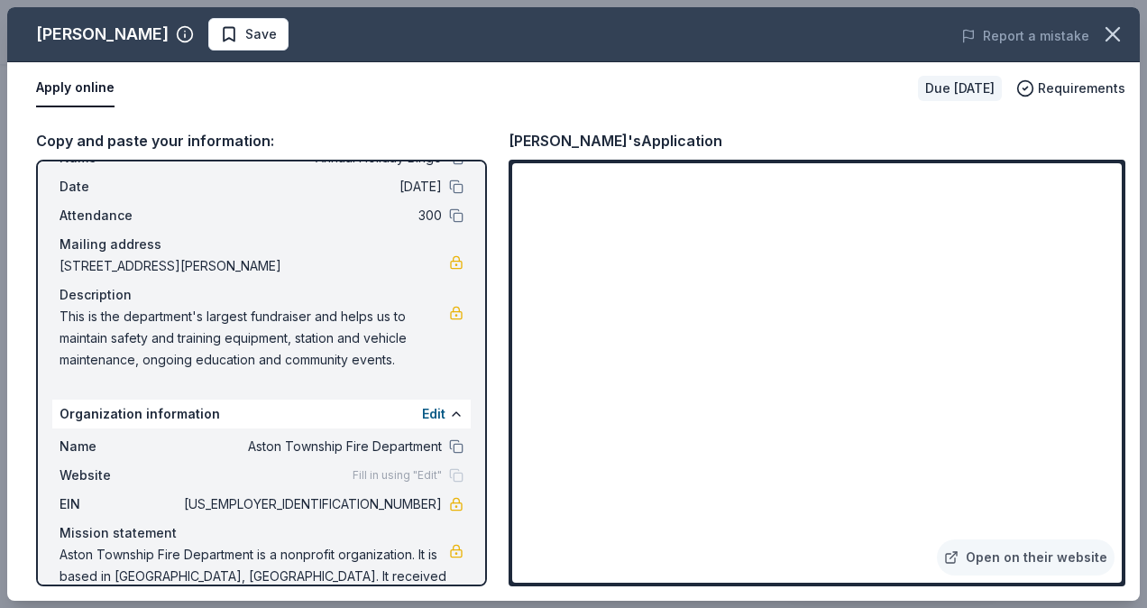
scroll to position [89, 0]
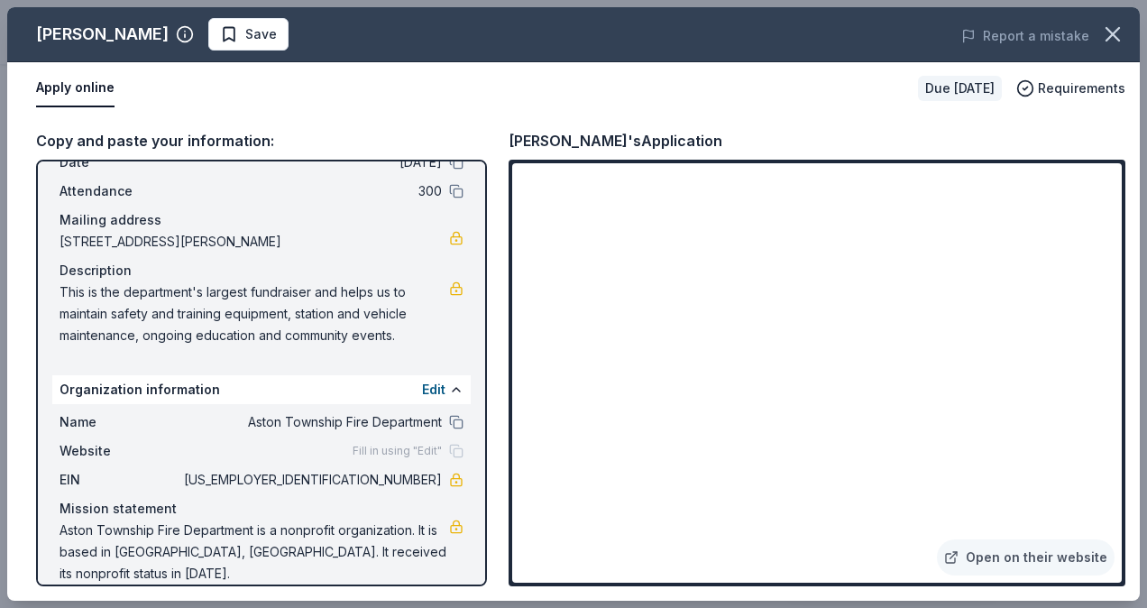
click at [80, 90] on button "Apply online" at bounding box center [75, 88] width 78 height 38
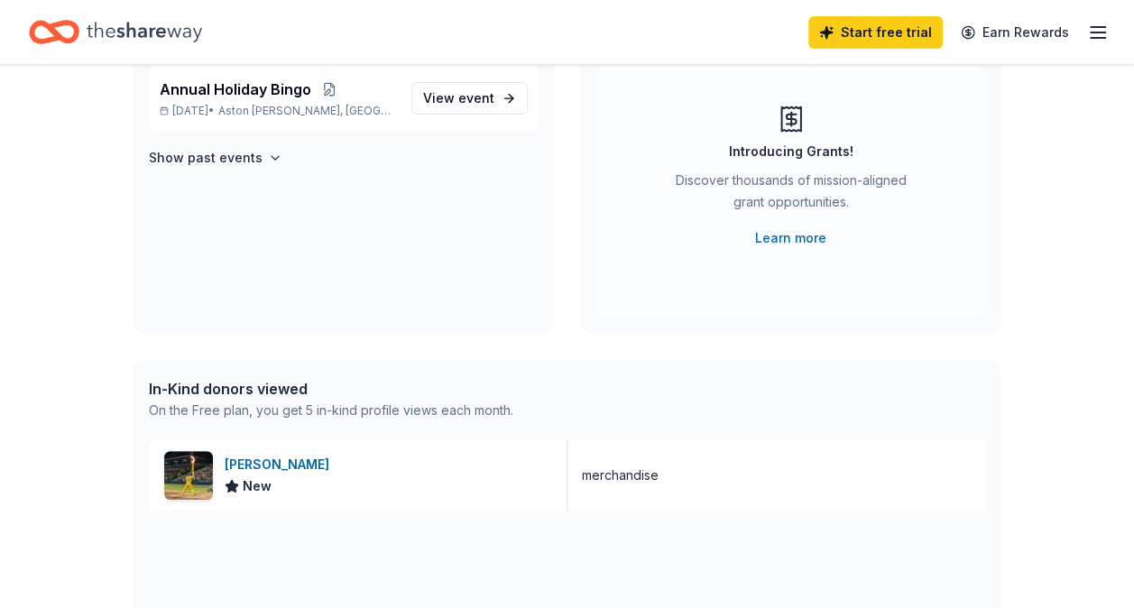
scroll to position [271, 0]
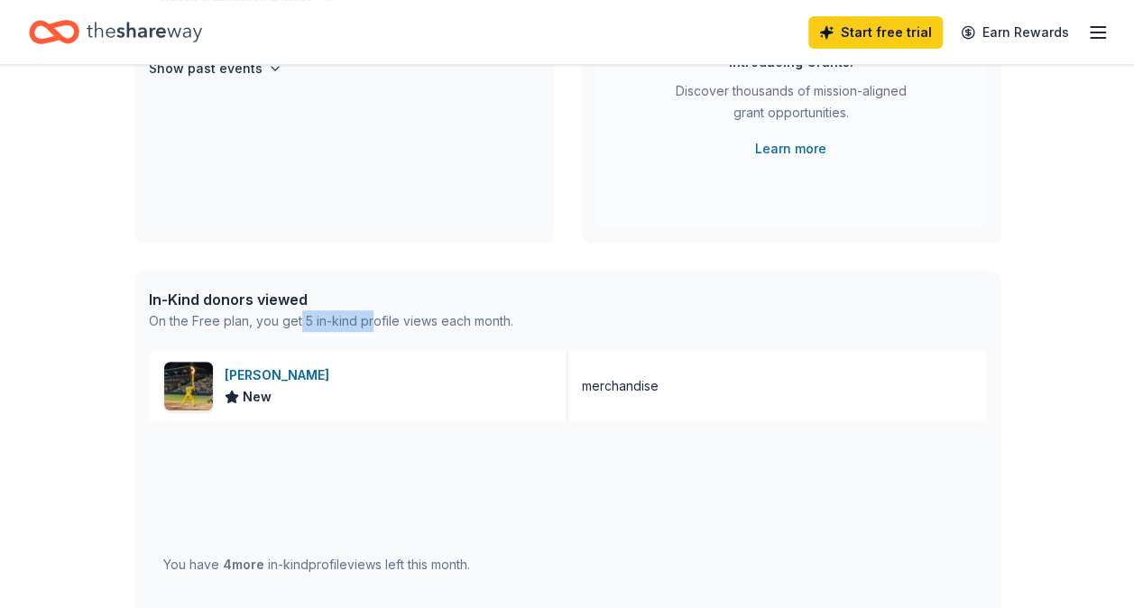
drag, startPoint x: 299, startPoint y: 326, endPoint x: 373, endPoint y: 327, distance: 74.9
click at [373, 327] on div "On the Free plan, you get 5 in-kind profile views each month." at bounding box center [331, 321] width 364 height 22
click at [193, 309] on div "In-Kind donors viewed On the Free plan, you get 5 in-kind profile views each mo…" at bounding box center [331, 310] width 364 height 43
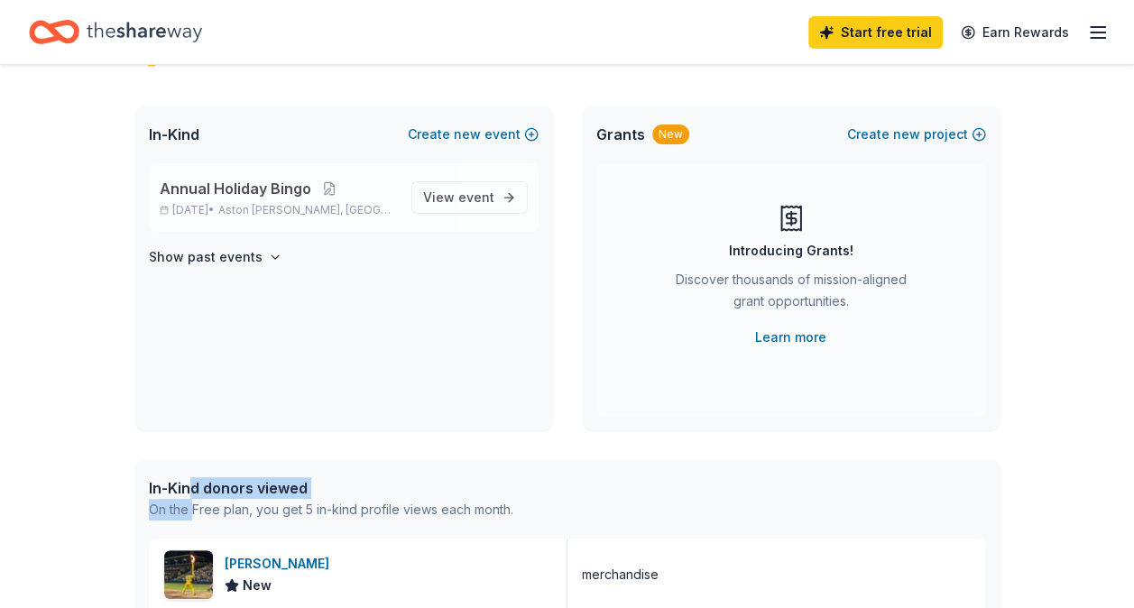
scroll to position [0, 0]
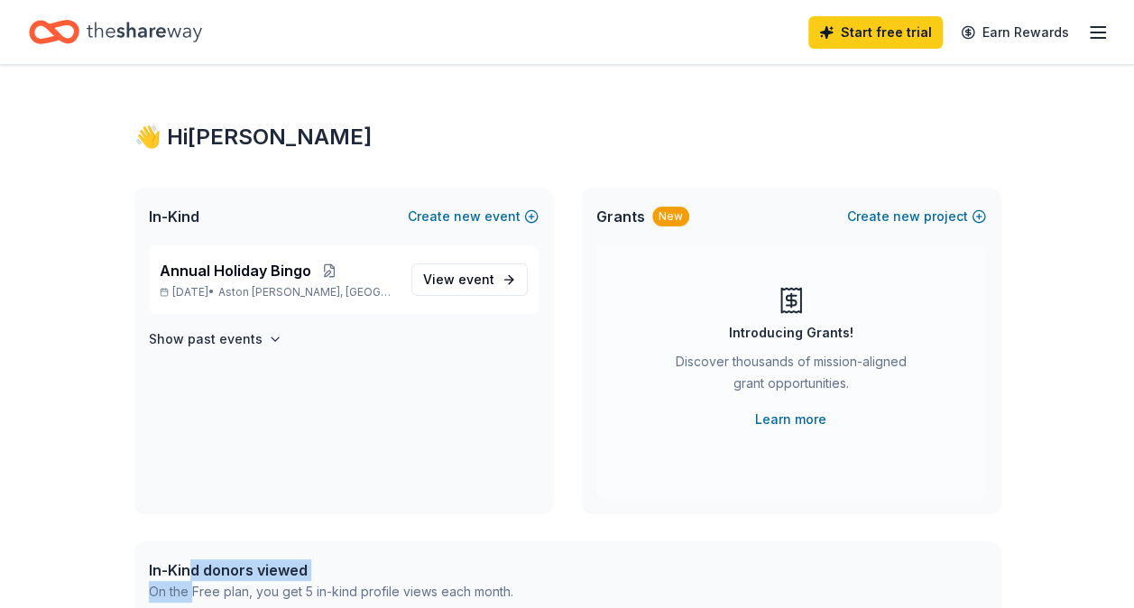
click at [1106, 23] on icon "button" at bounding box center [1098, 33] width 22 height 22
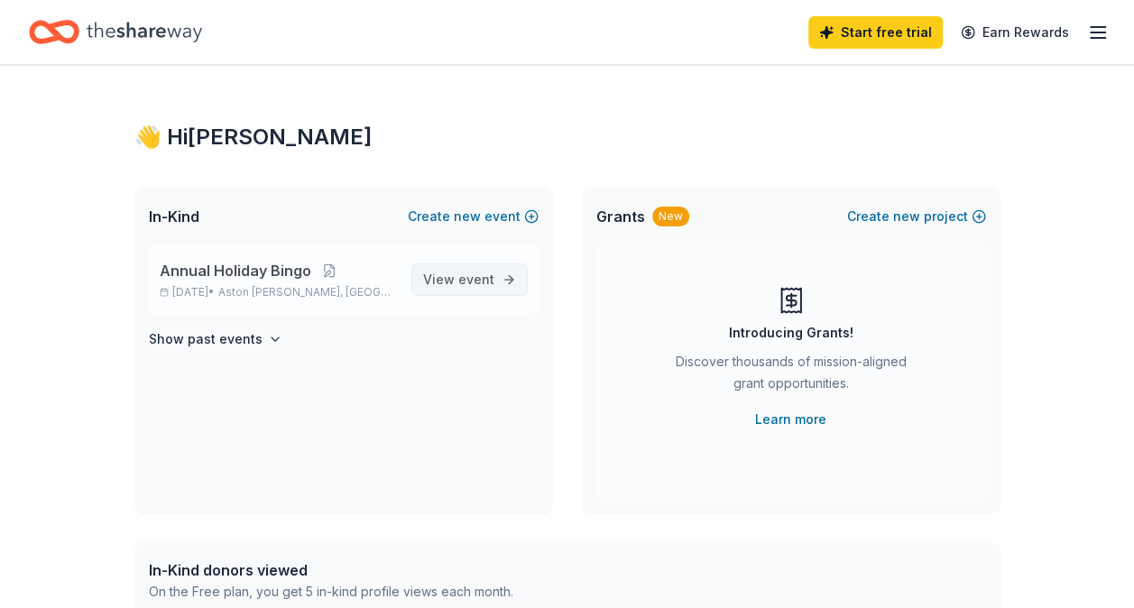
click at [456, 287] on span "View event" at bounding box center [458, 280] width 71 height 22
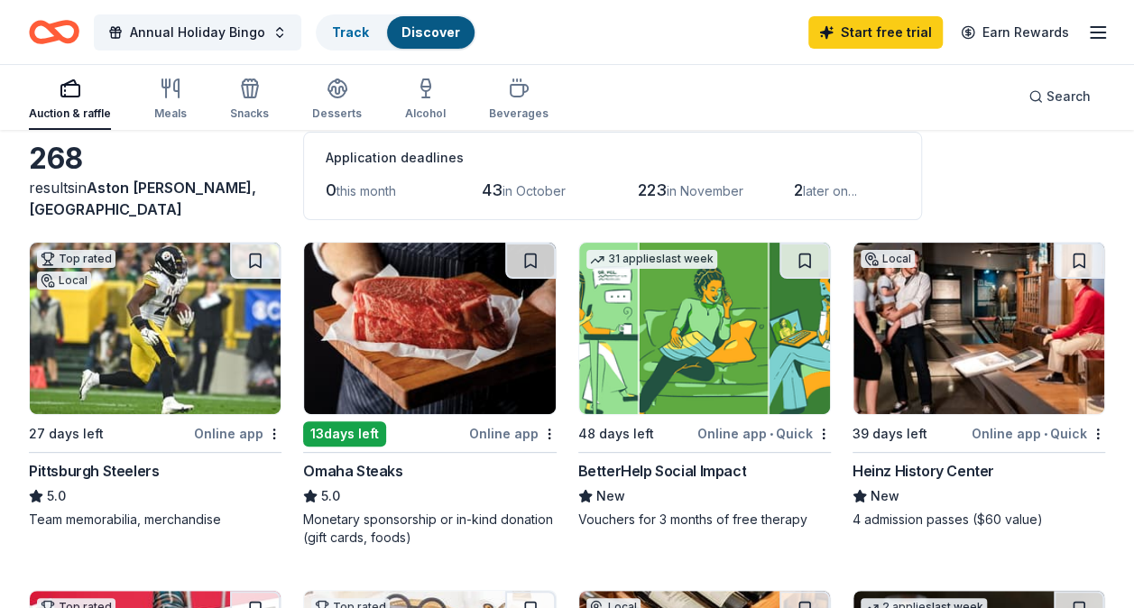
scroll to position [180, 0]
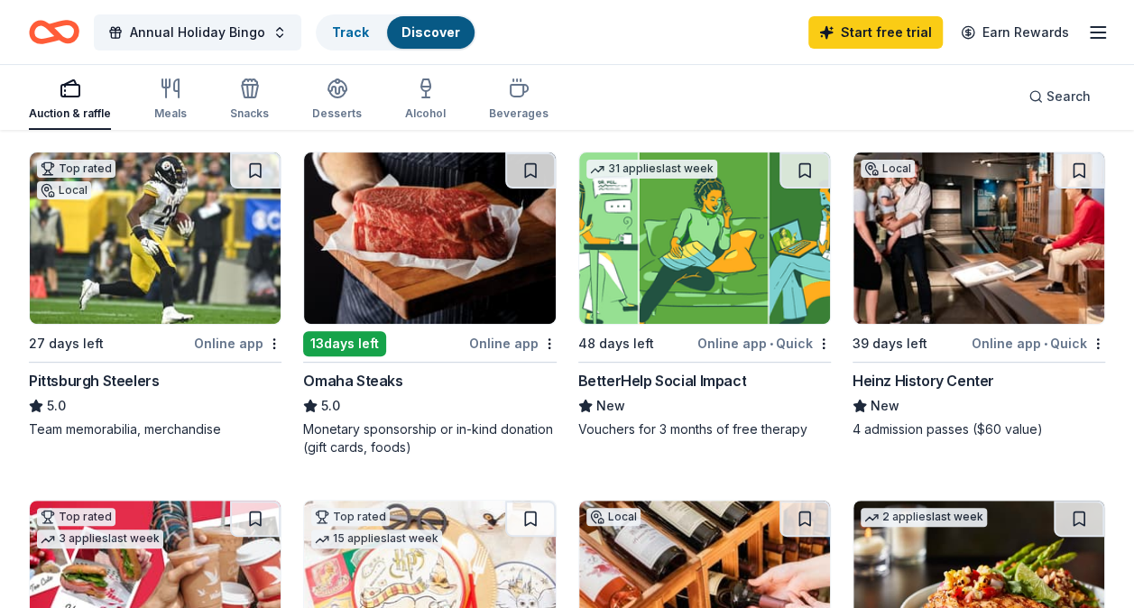
click at [456, 290] on img at bounding box center [429, 237] width 251 height 171
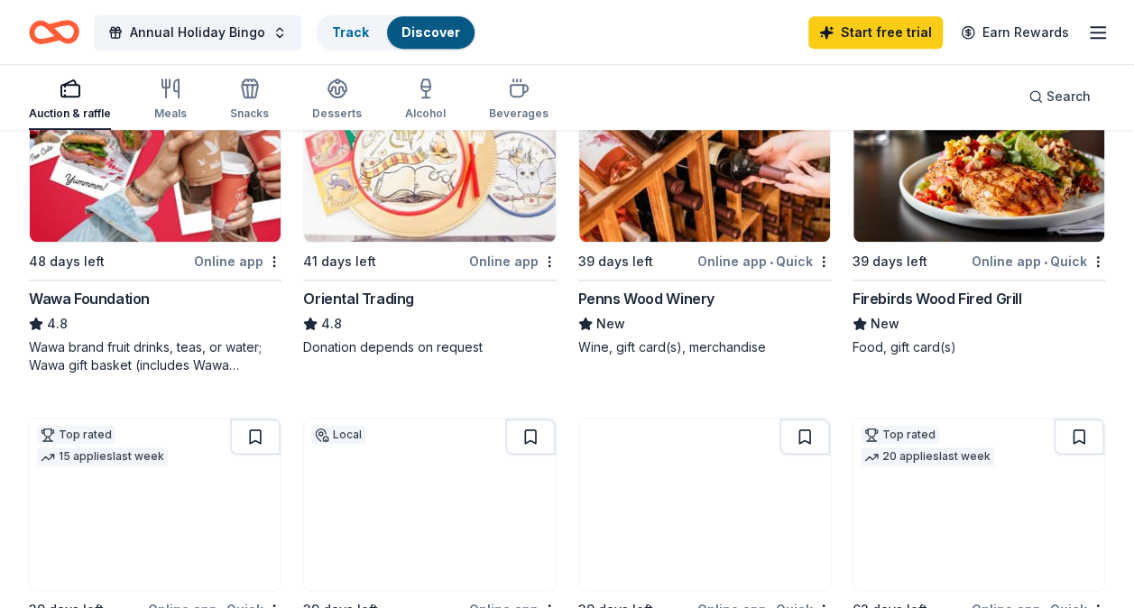
scroll to position [541, 0]
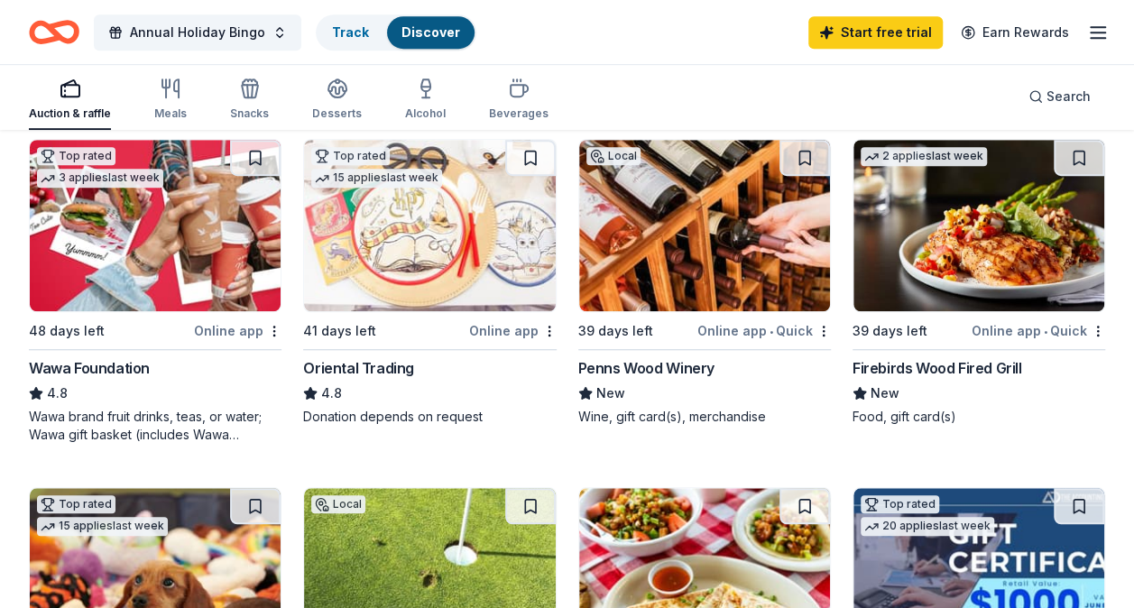
click at [975, 249] on img at bounding box center [978, 225] width 251 height 171
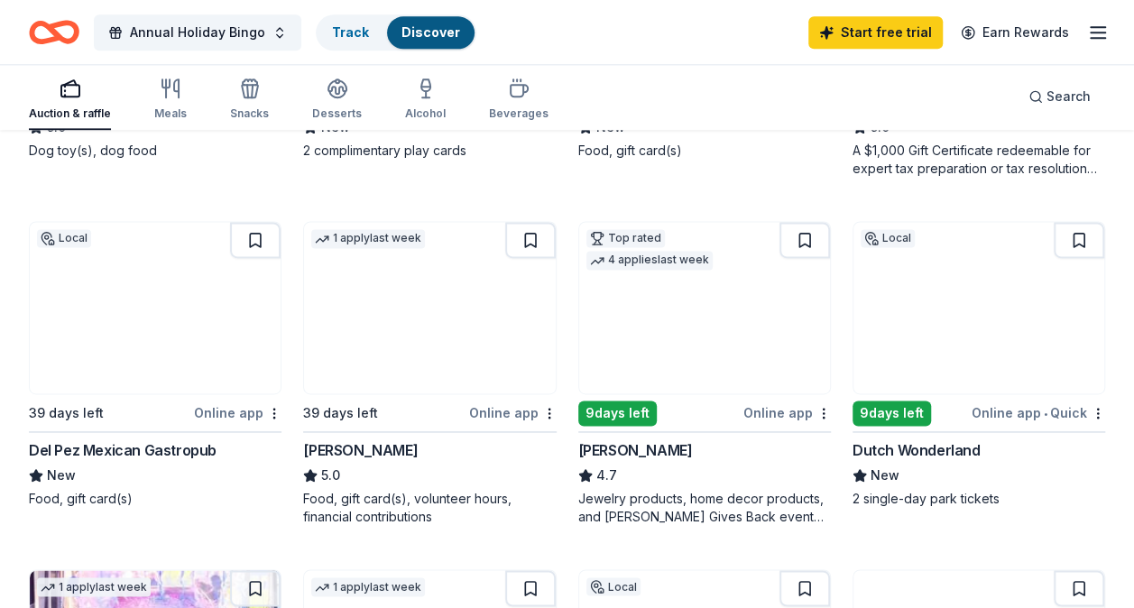
scroll to position [1173, 0]
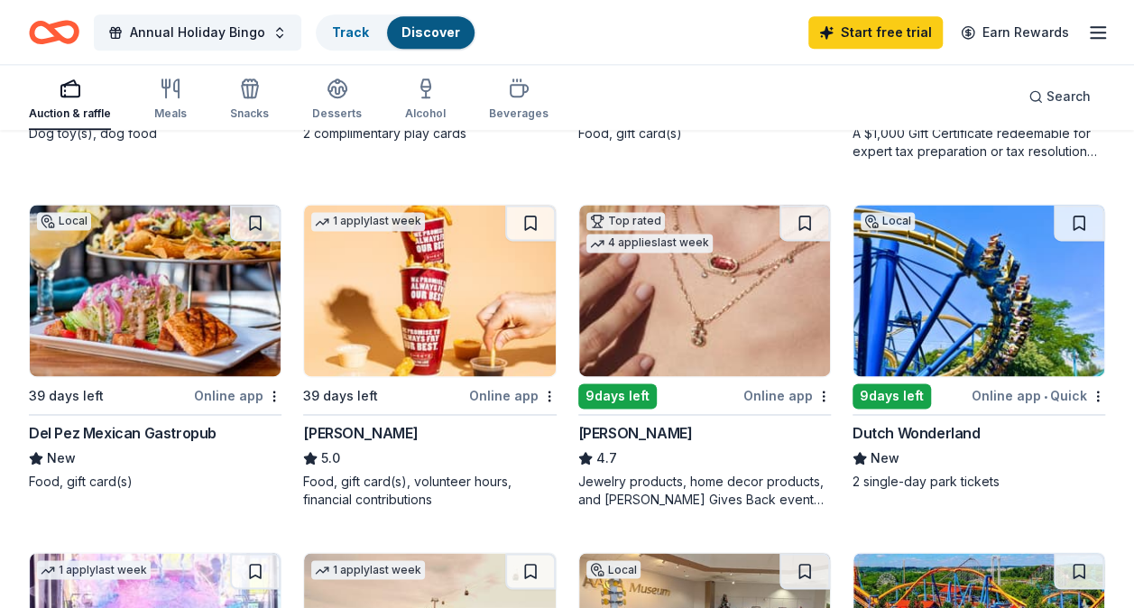
click at [694, 285] on img at bounding box center [704, 290] width 251 height 171
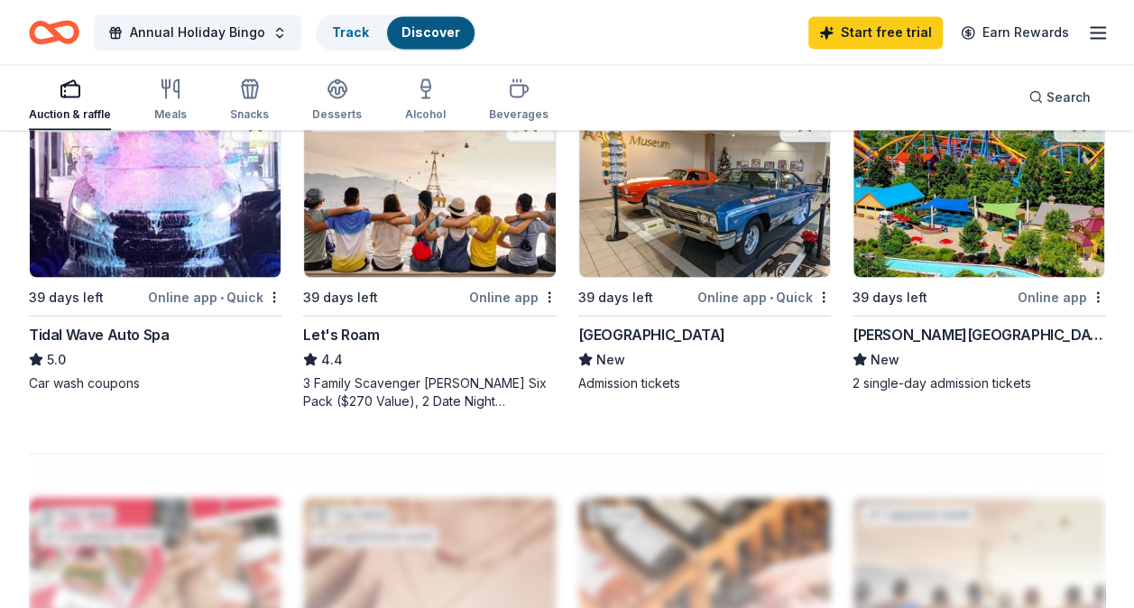
scroll to position [1533, 0]
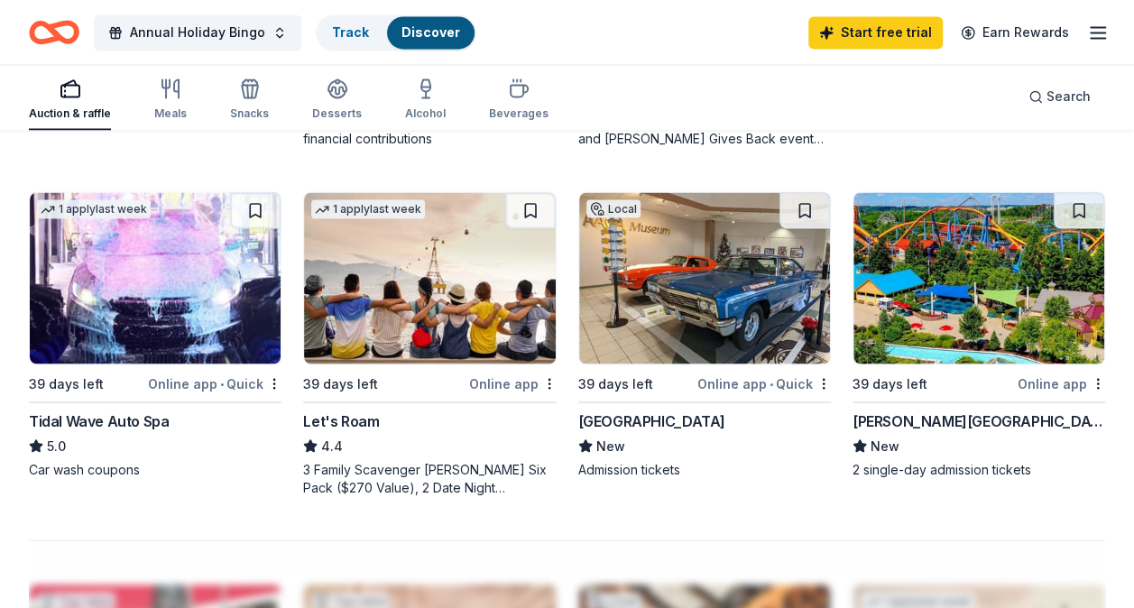
click at [967, 411] on div "Dorney Park & Wildwater Kingdom" at bounding box center [978, 420] width 253 height 22
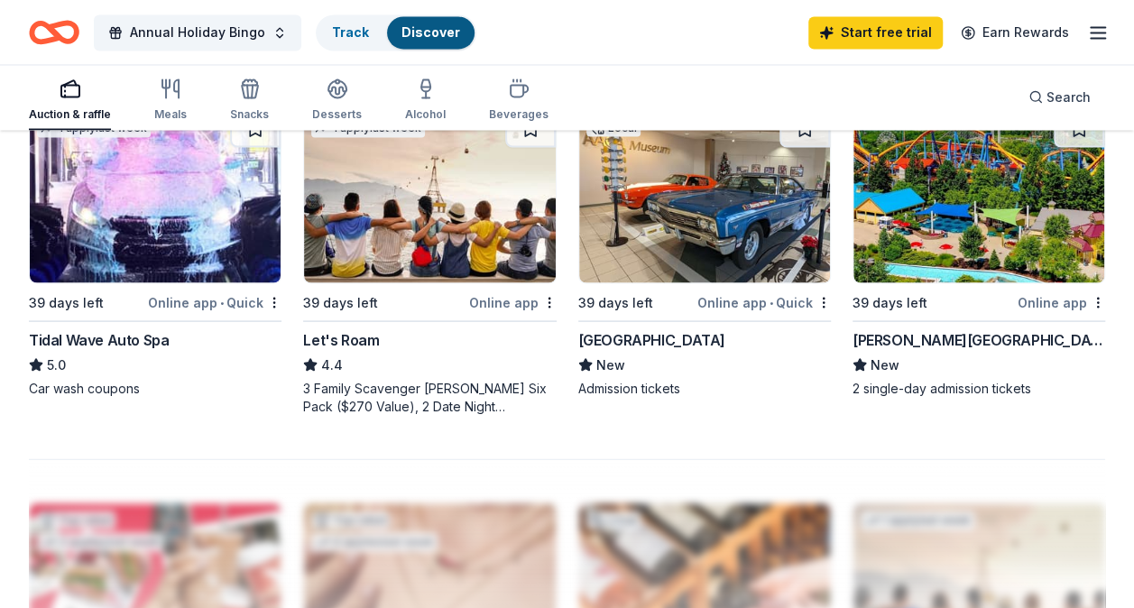
scroll to position [1443, 0]
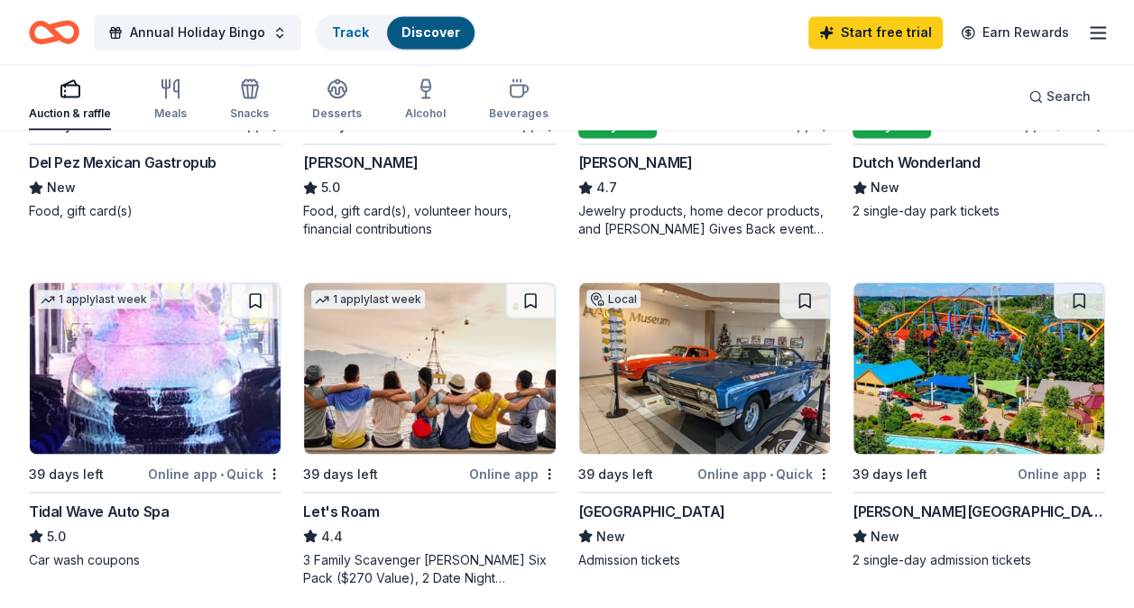
click at [745, 381] on img at bounding box center [704, 367] width 251 height 171
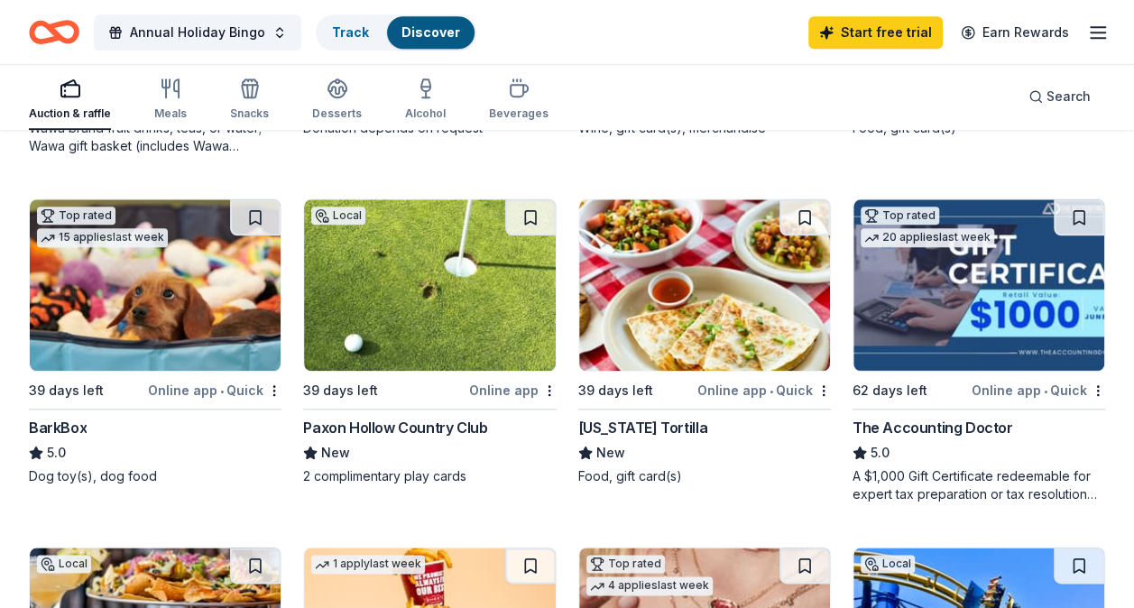
scroll to position [812, 0]
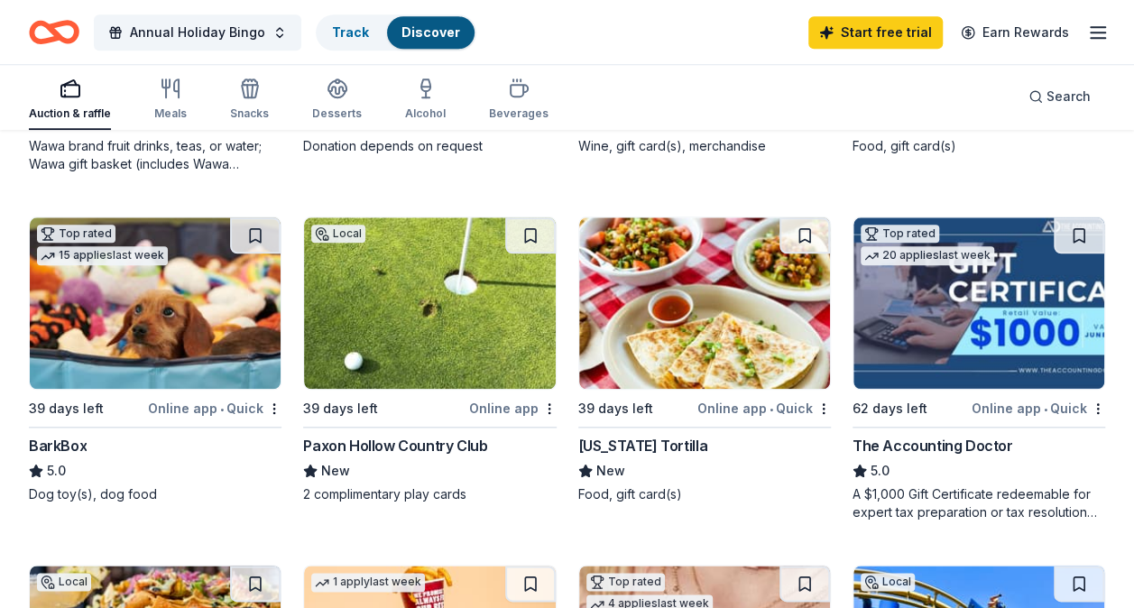
click at [678, 301] on img at bounding box center [704, 302] width 251 height 171
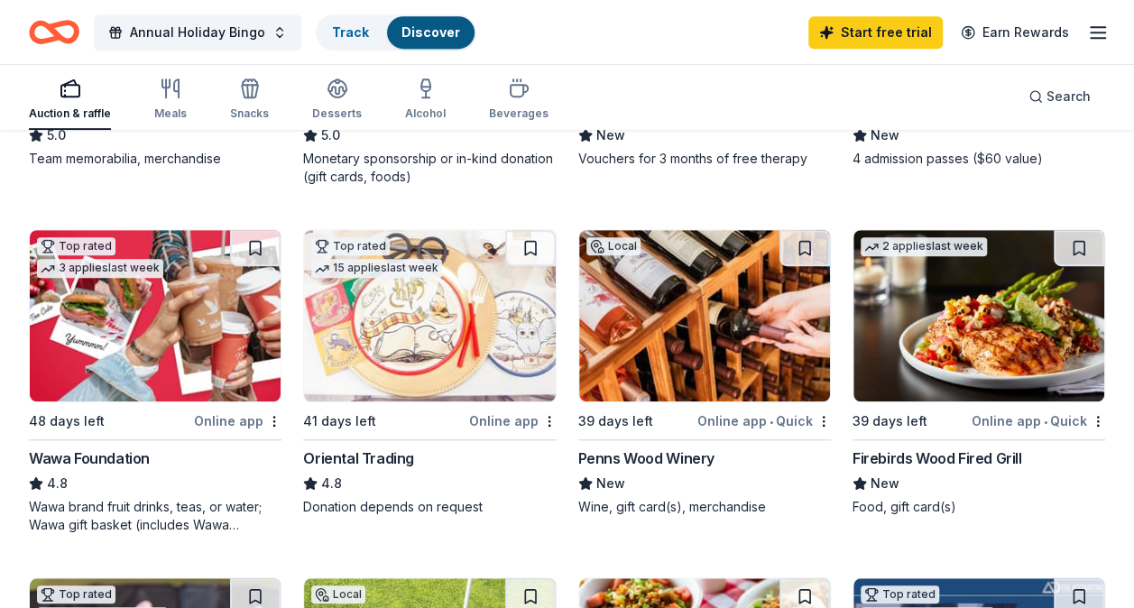
scroll to position [0, 0]
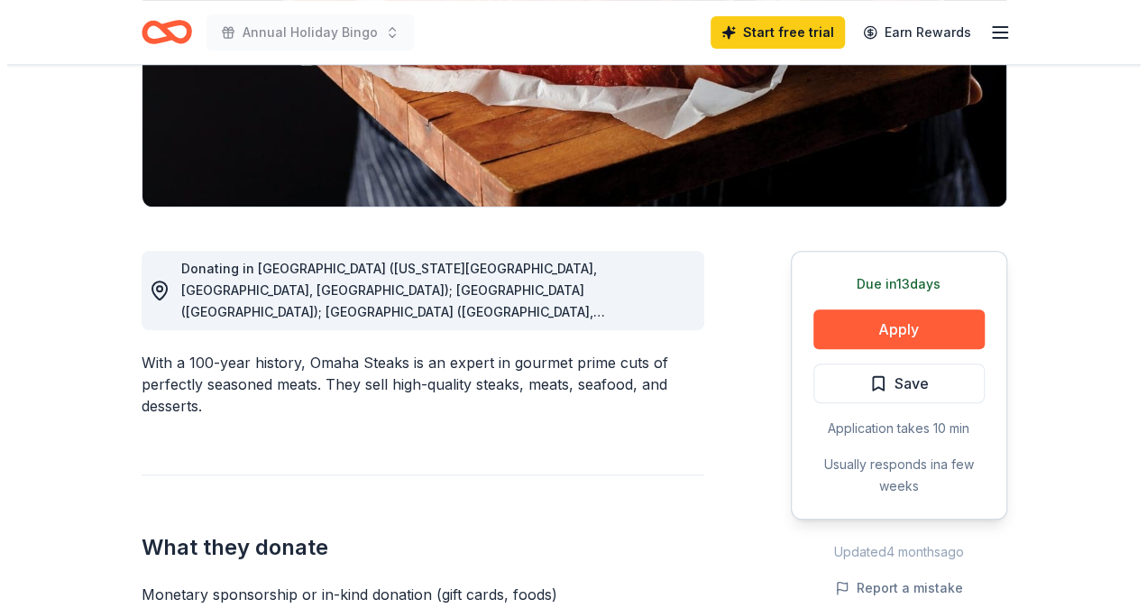
scroll to position [361, 0]
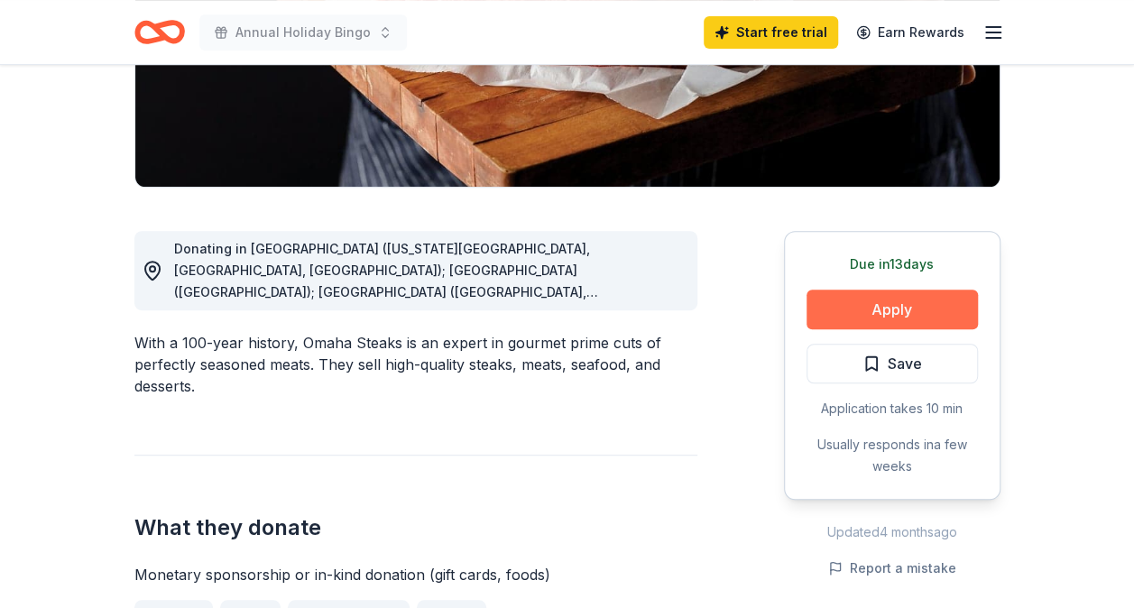
click at [956, 295] on button "Apply" at bounding box center [891, 310] width 171 height 40
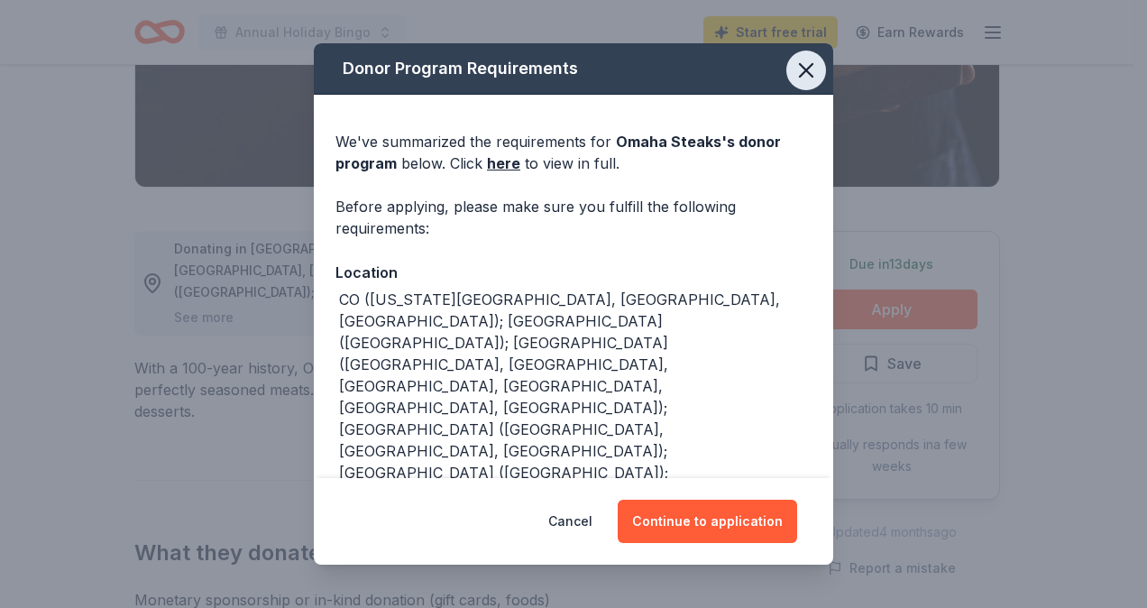
click at [796, 65] on icon "button" at bounding box center [806, 70] width 25 height 25
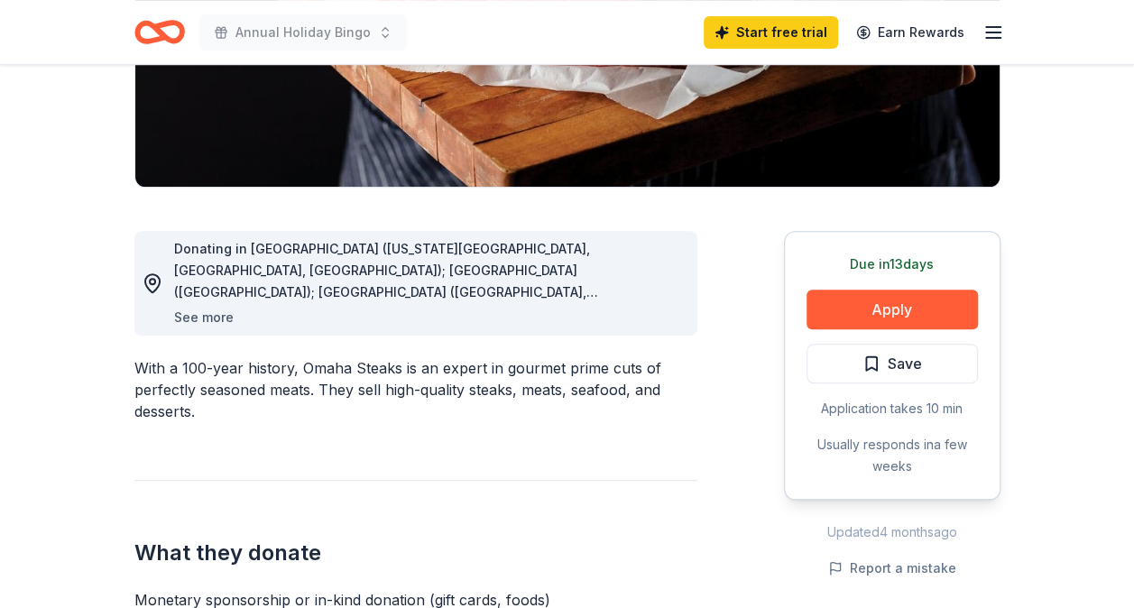
click at [191, 321] on button "See more" at bounding box center [204, 318] width 60 height 22
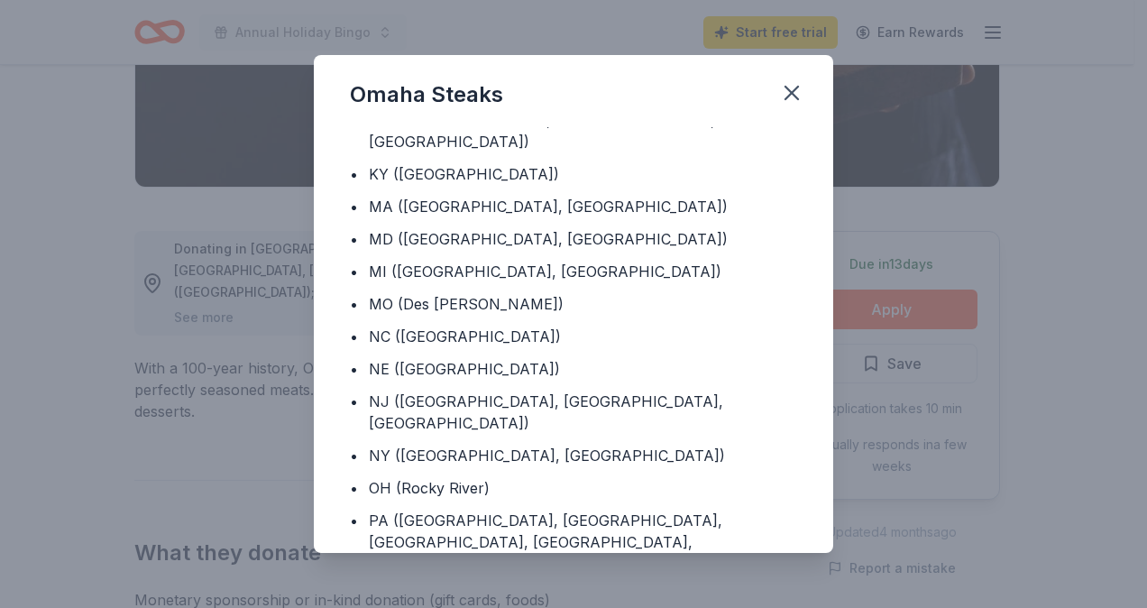
scroll to position [224, 0]
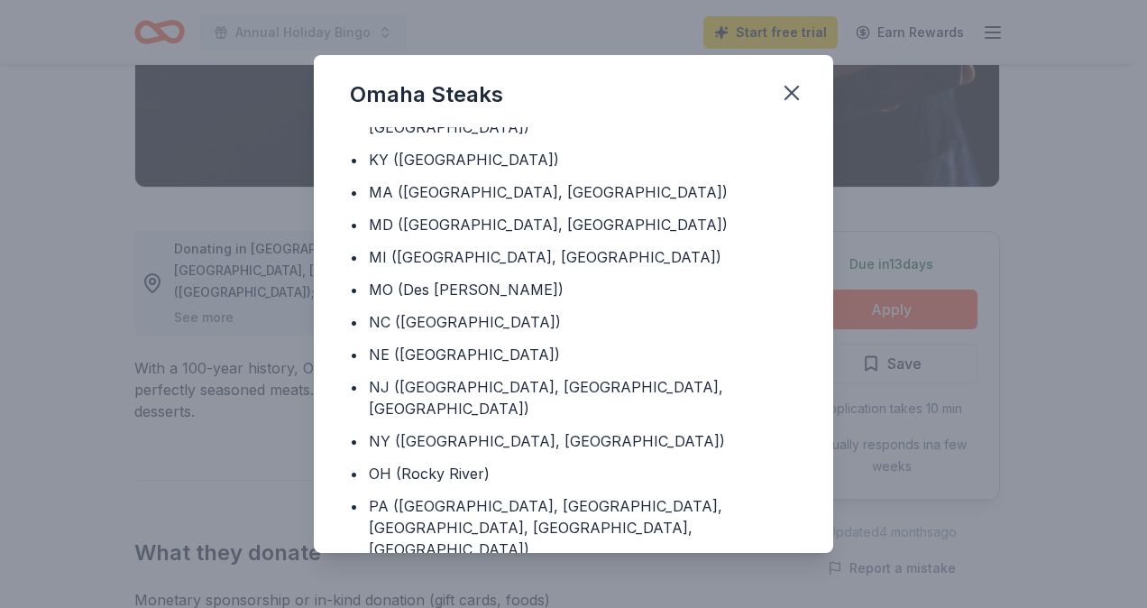
drag, startPoint x: 786, startPoint y: 85, endPoint x: 889, endPoint y: 264, distance: 206.9
click at [788, 85] on icon "button" at bounding box center [791, 92] width 25 height 25
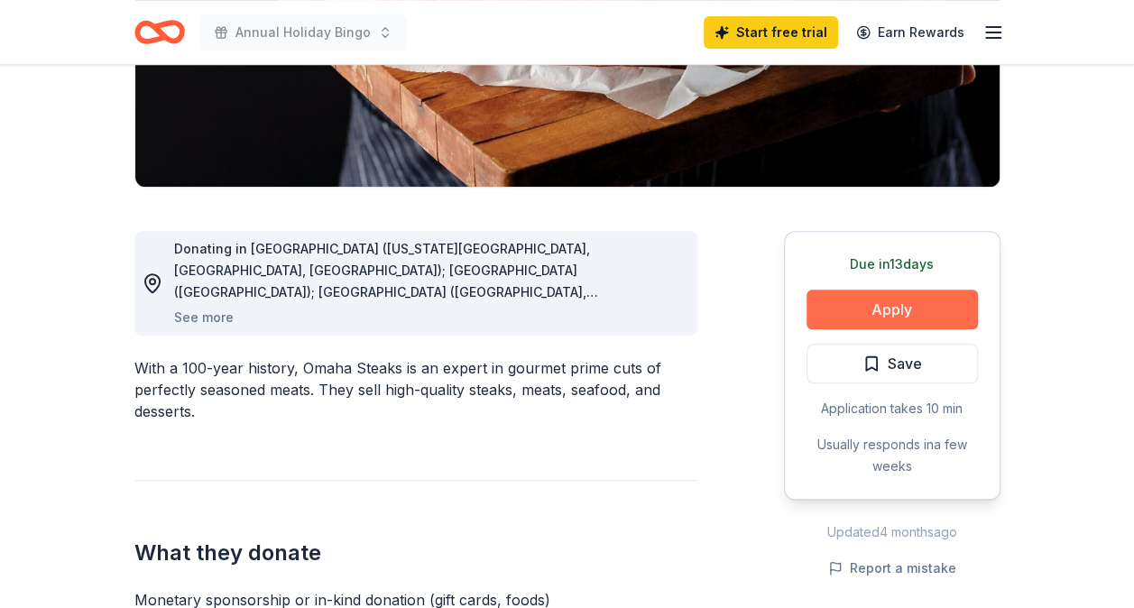
click at [899, 312] on button "Apply" at bounding box center [891, 310] width 171 height 40
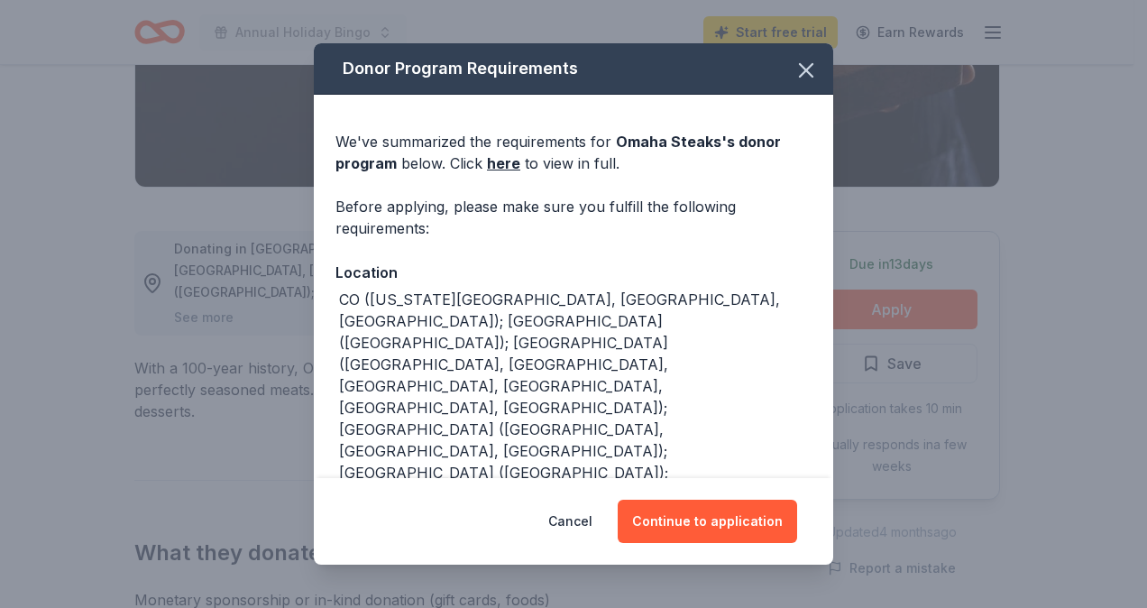
click at [677, 543] on div "Cancel Continue to application" at bounding box center [574, 521] width 520 height 87
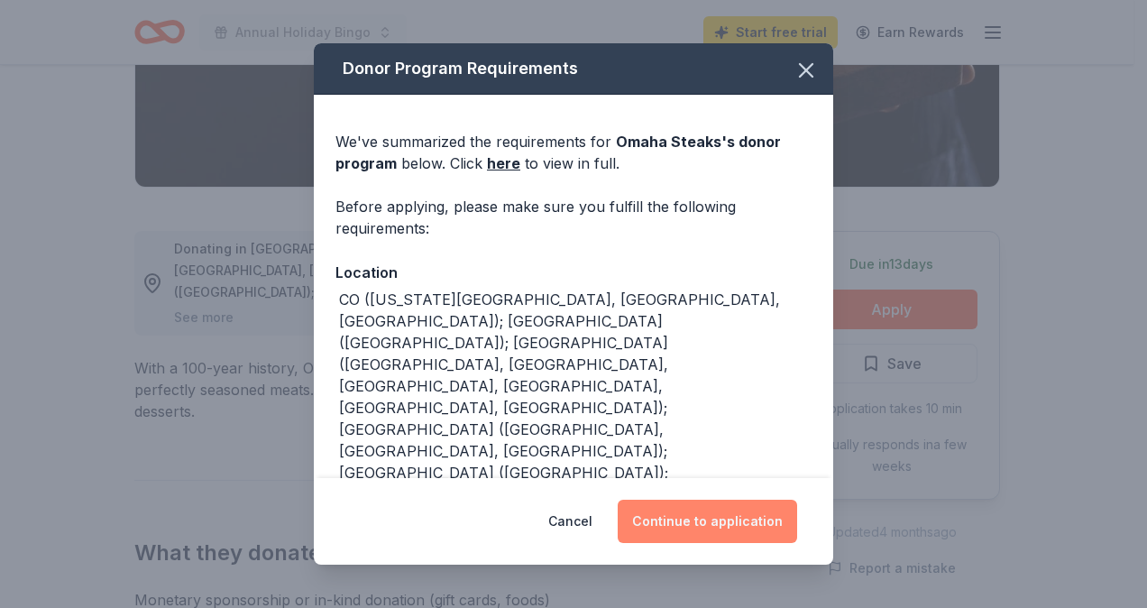
click at [690, 525] on button "Continue to application" at bounding box center [707, 521] width 179 height 43
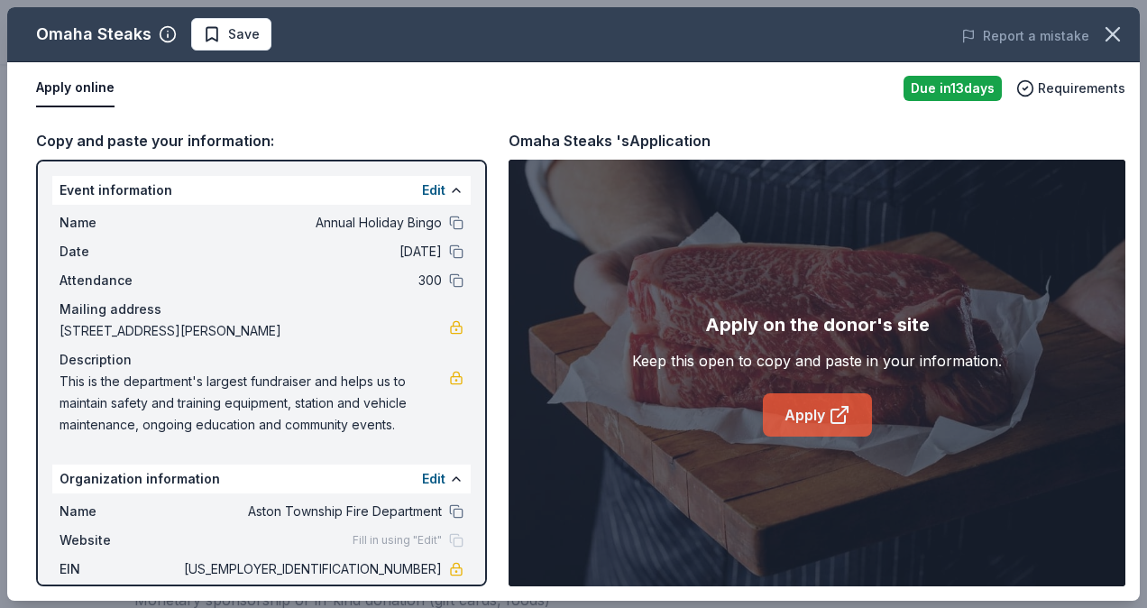
click at [842, 417] on icon at bounding box center [840, 415] width 22 height 22
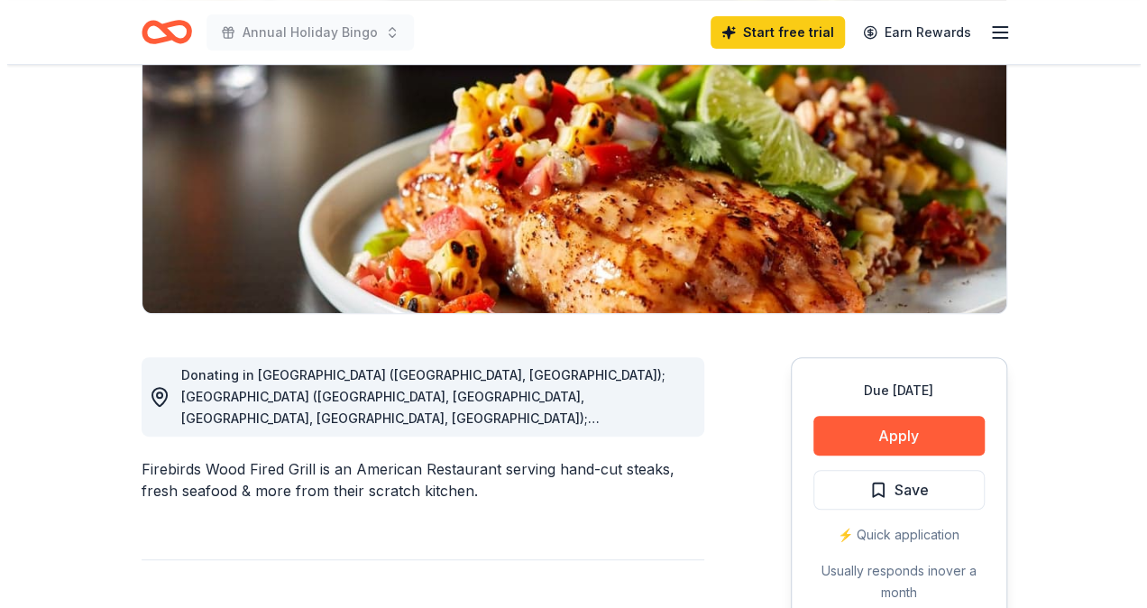
scroll to position [271, 0]
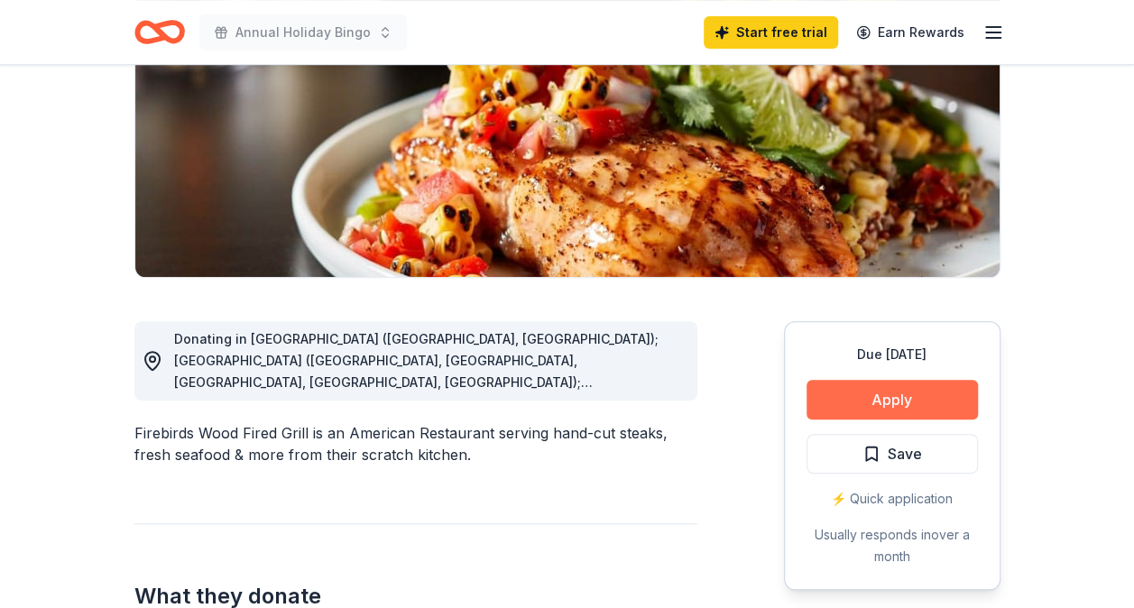
click at [900, 393] on button "Apply" at bounding box center [891, 400] width 171 height 40
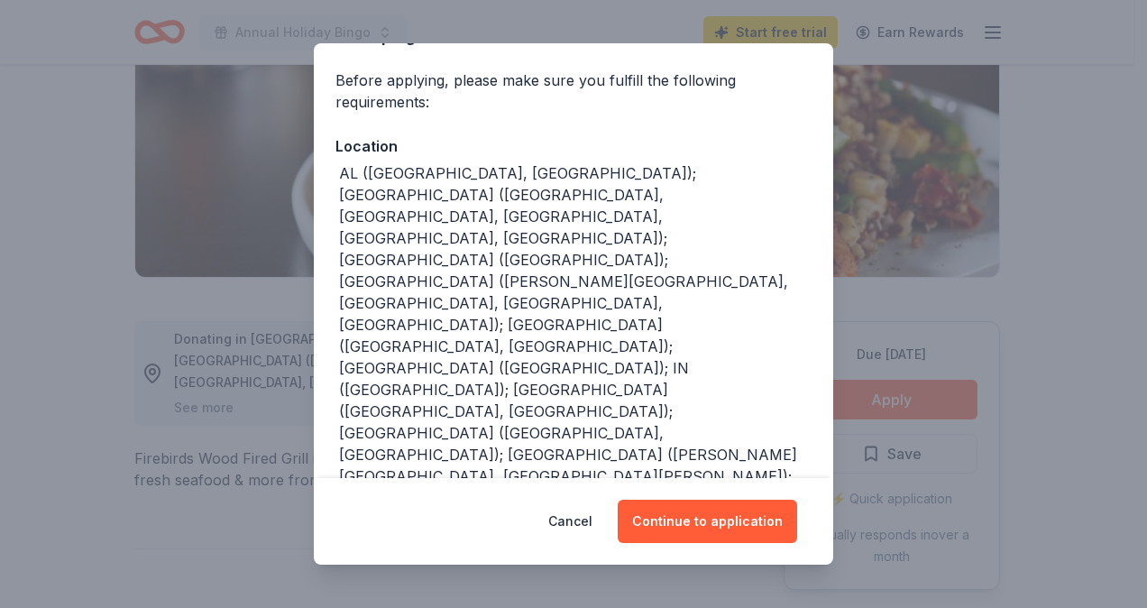
scroll to position [129, 0]
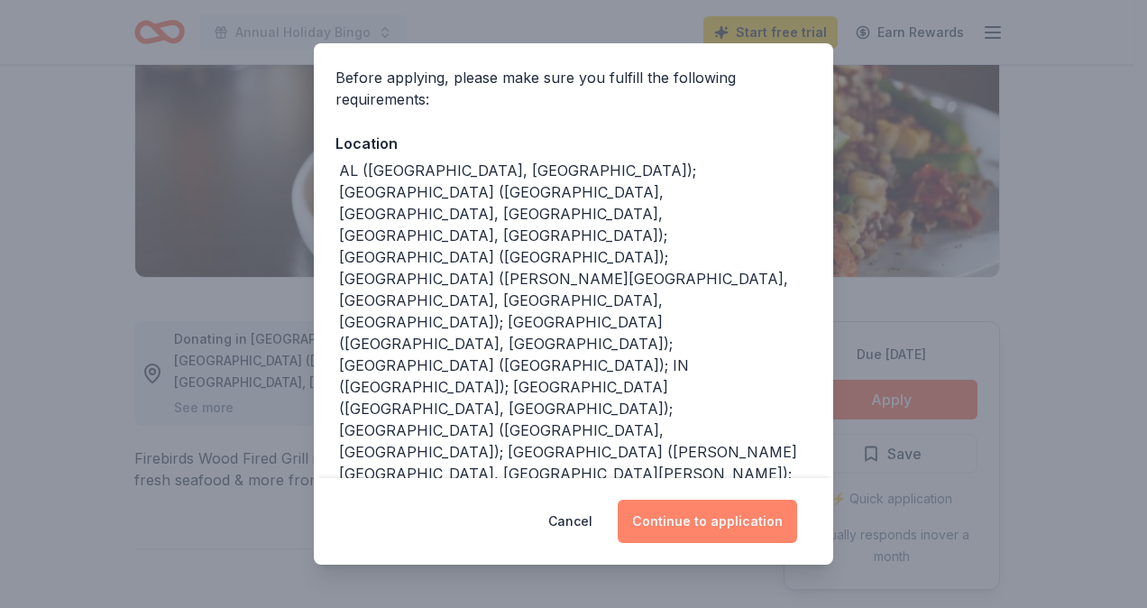
click at [714, 518] on button "Continue to application" at bounding box center [707, 521] width 179 height 43
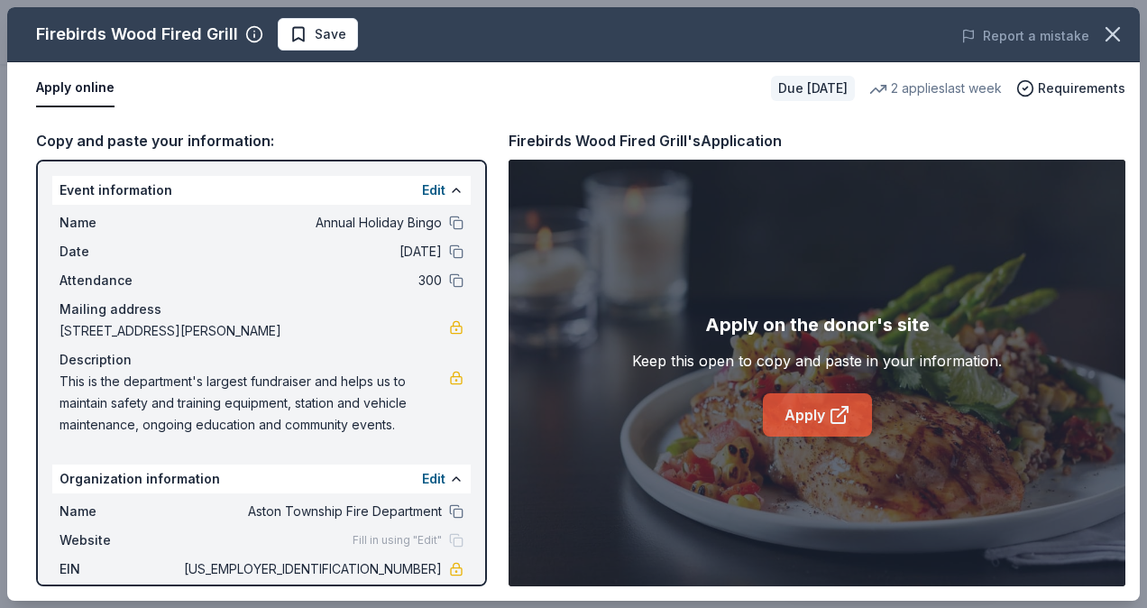
click at [806, 414] on link "Apply" at bounding box center [817, 414] width 109 height 43
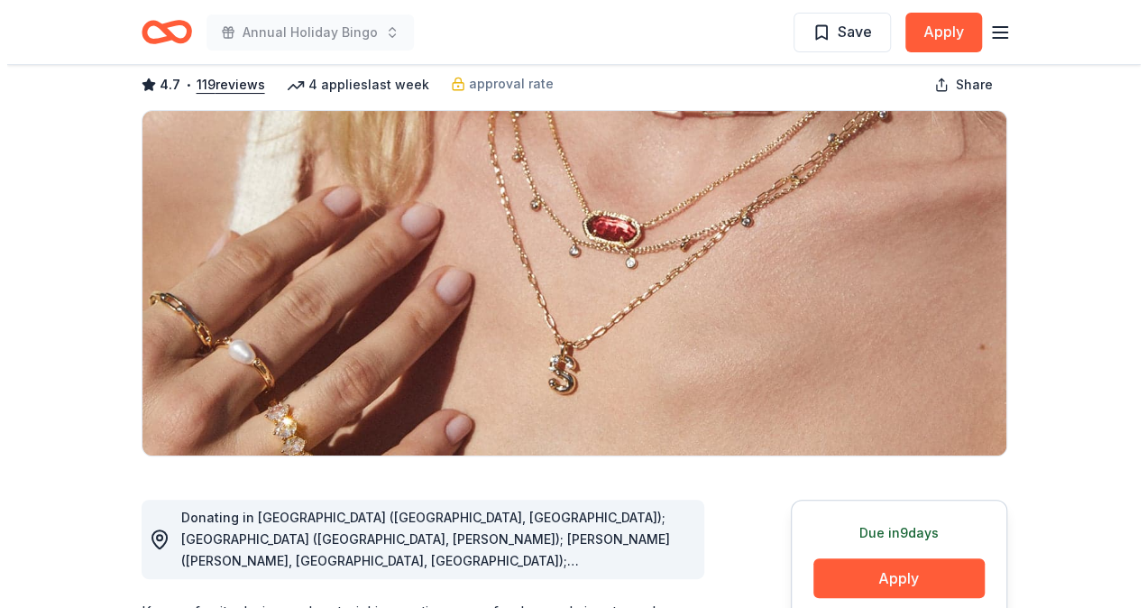
scroll to position [271, 0]
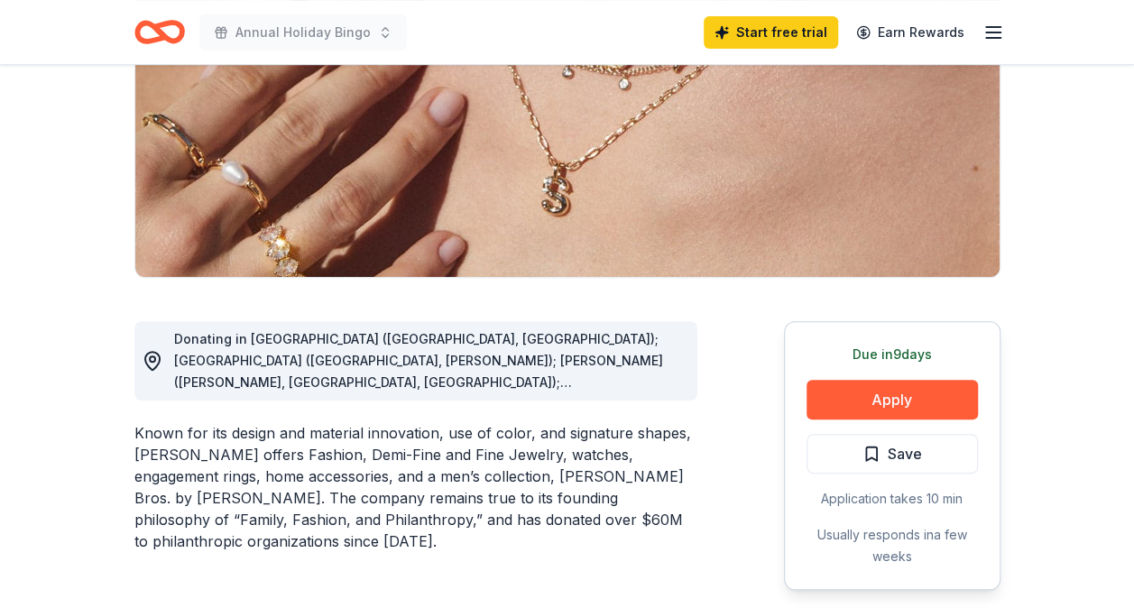
click at [604, 373] on div "Donating in [GEOGRAPHIC_DATA] ([GEOGRAPHIC_DATA], [GEOGRAPHIC_DATA]); [GEOGRAPH…" at bounding box center [428, 360] width 509 height 65
click at [922, 406] on button "Apply" at bounding box center [891, 400] width 171 height 40
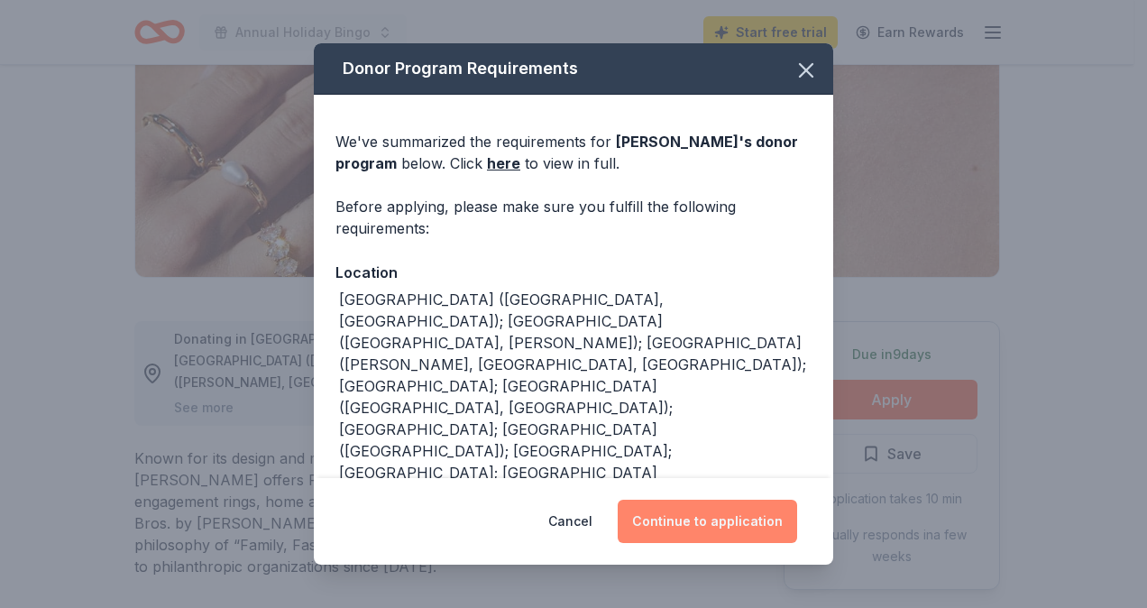
click at [754, 505] on button "Continue to application" at bounding box center [707, 521] width 179 height 43
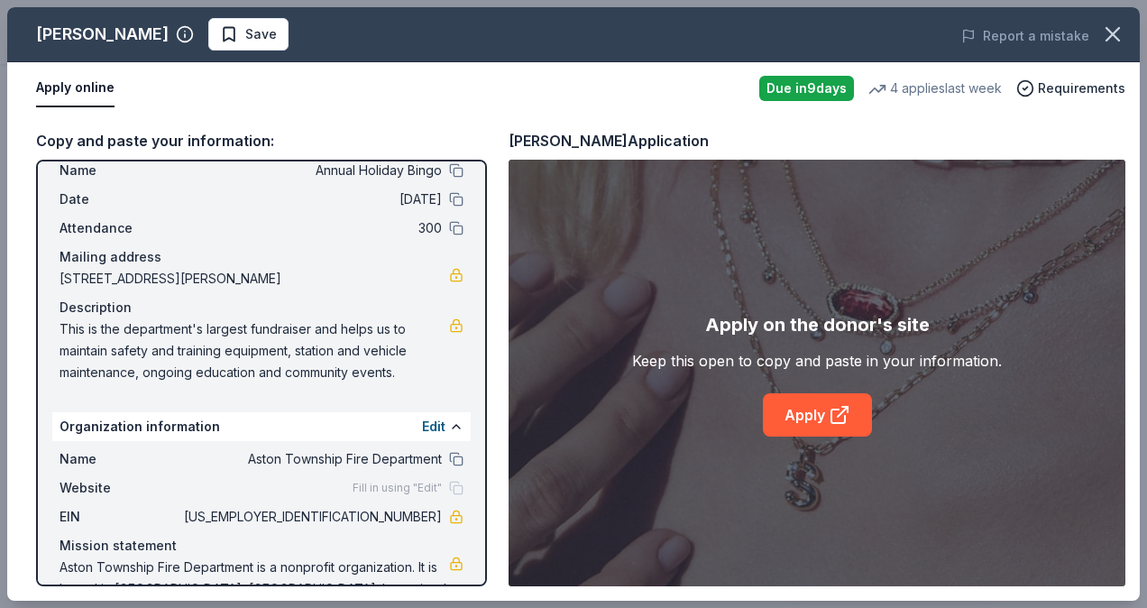
scroll to position [89, 0]
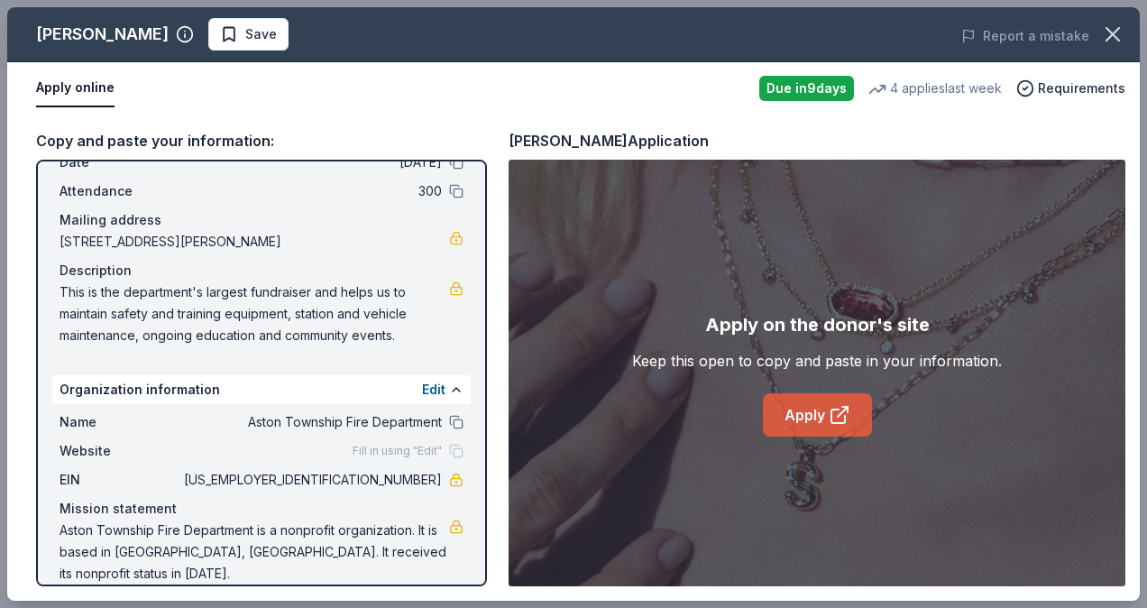
click at [797, 412] on link "Apply" at bounding box center [817, 414] width 109 height 43
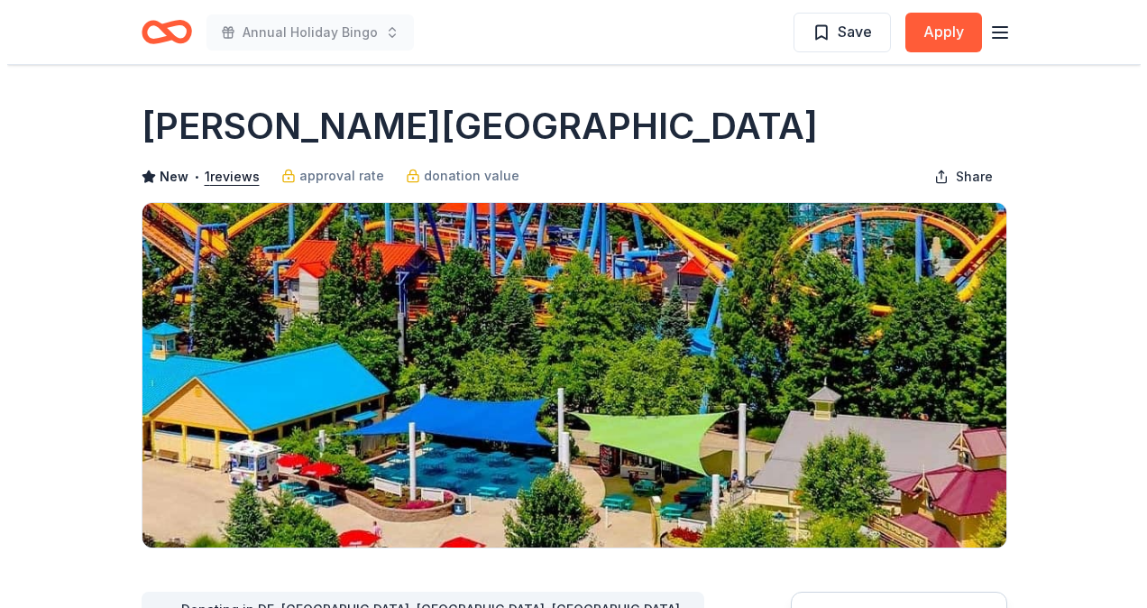
scroll to position [361, 0]
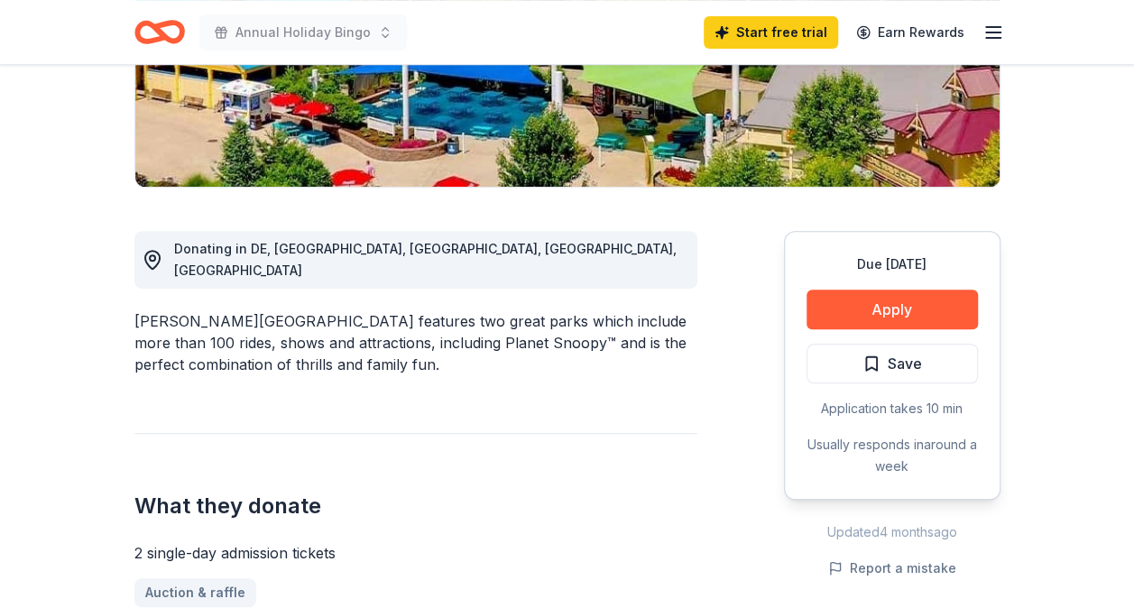
click at [929, 287] on div "Due in 39 days Apply Save Application takes 10 min Usually responds in around a…" at bounding box center [892, 365] width 216 height 269
click at [920, 299] on button "Apply" at bounding box center [891, 310] width 171 height 40
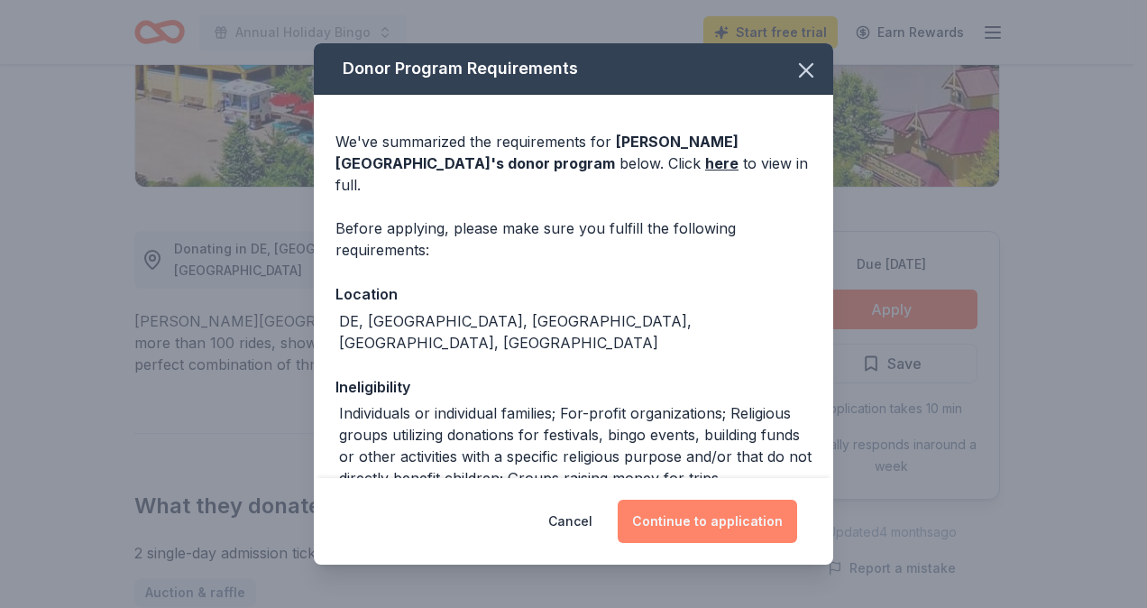
click at [695, 528] on button "Continue to application" at bounding box center [707, 521] width 179 height 43
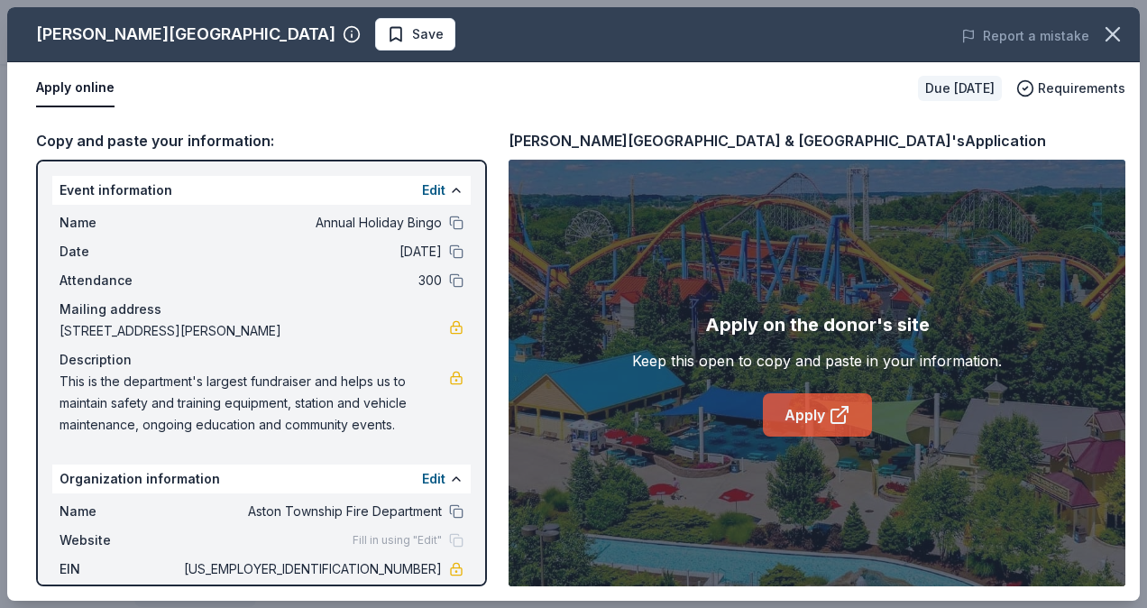
click at [793, 406] on link "Apply" at bounding box center [817, 414] width 109 height 43
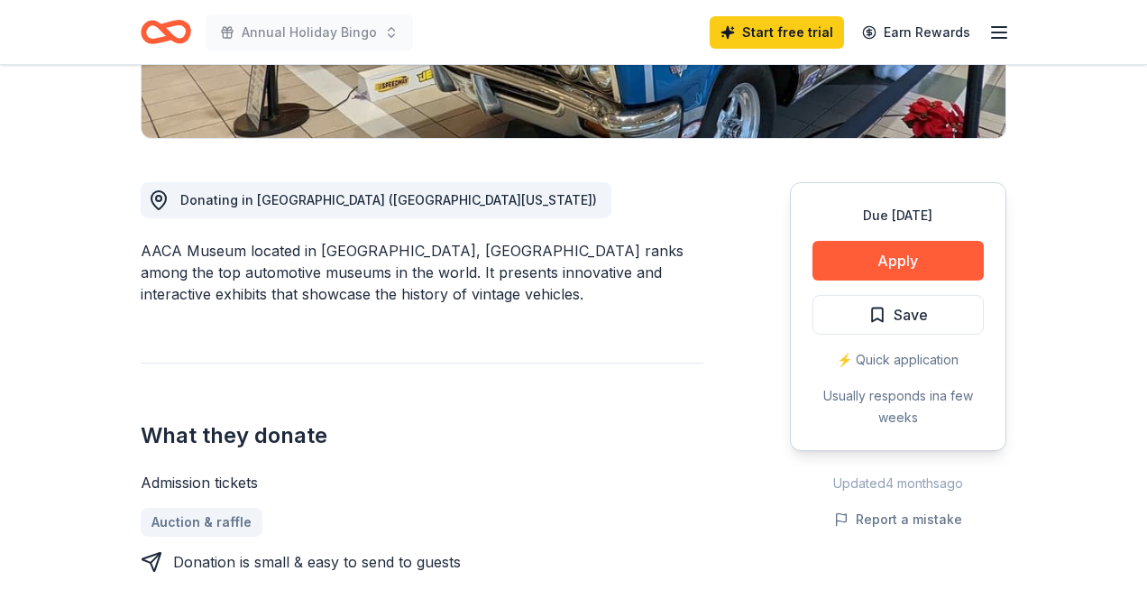
scroll to position [451, 0]
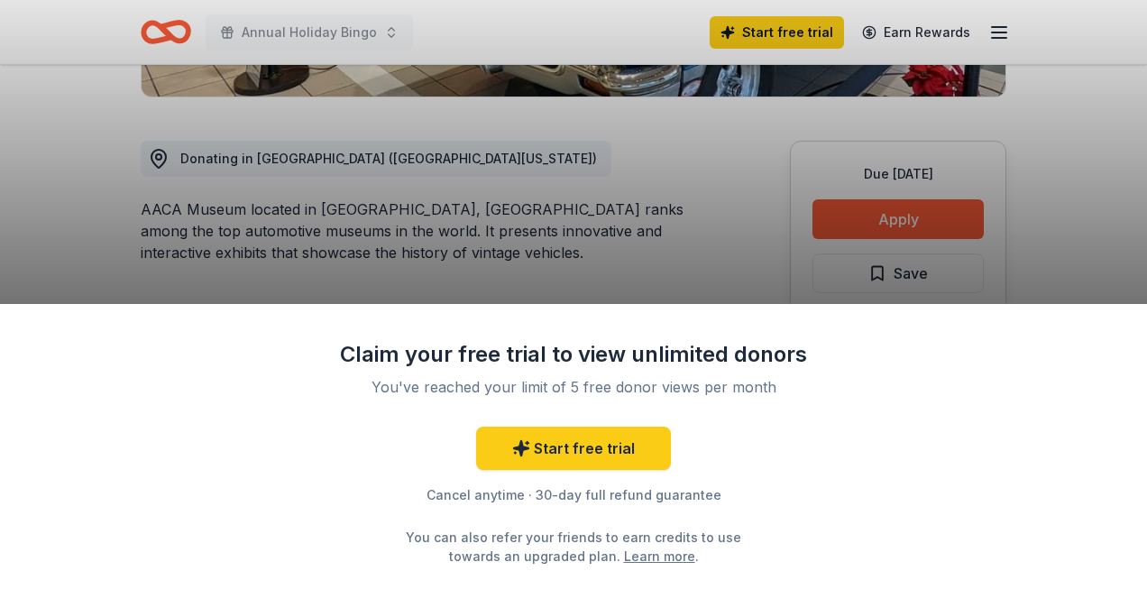
drag, startPoint x: 584, startPoint y: 328, endPoint x: 579, endPoint y: 309, distance: 19.7
click at [584, 327] on div "Claim your free trial to view unlimited donors You've reached your limit of 5 f…" at bounding box center [573, 456] width 1147 height 304
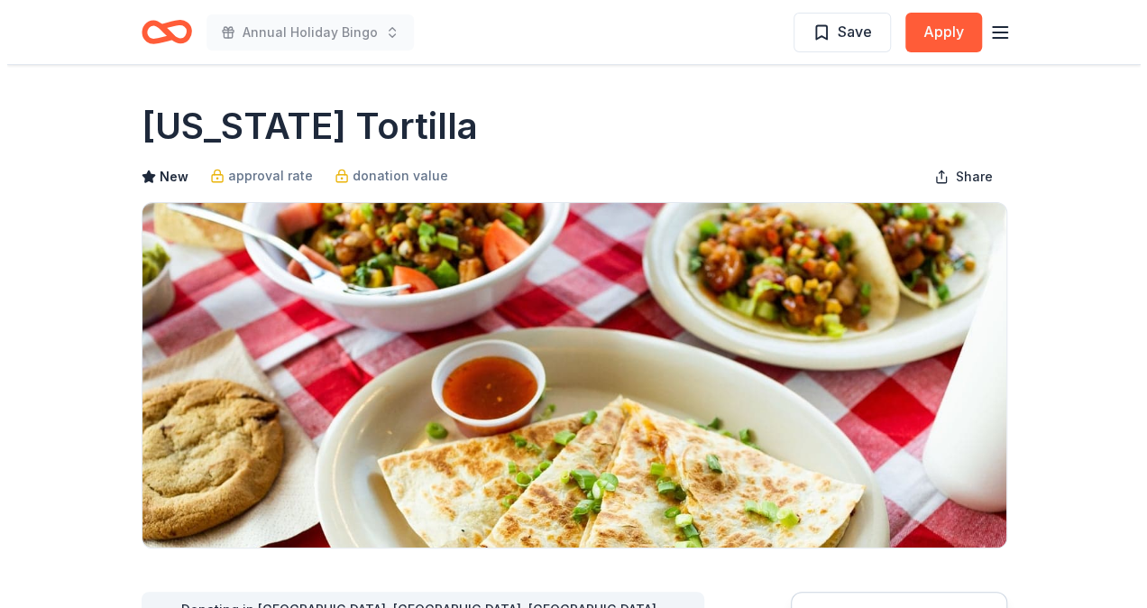
scroll to position [271, 0]
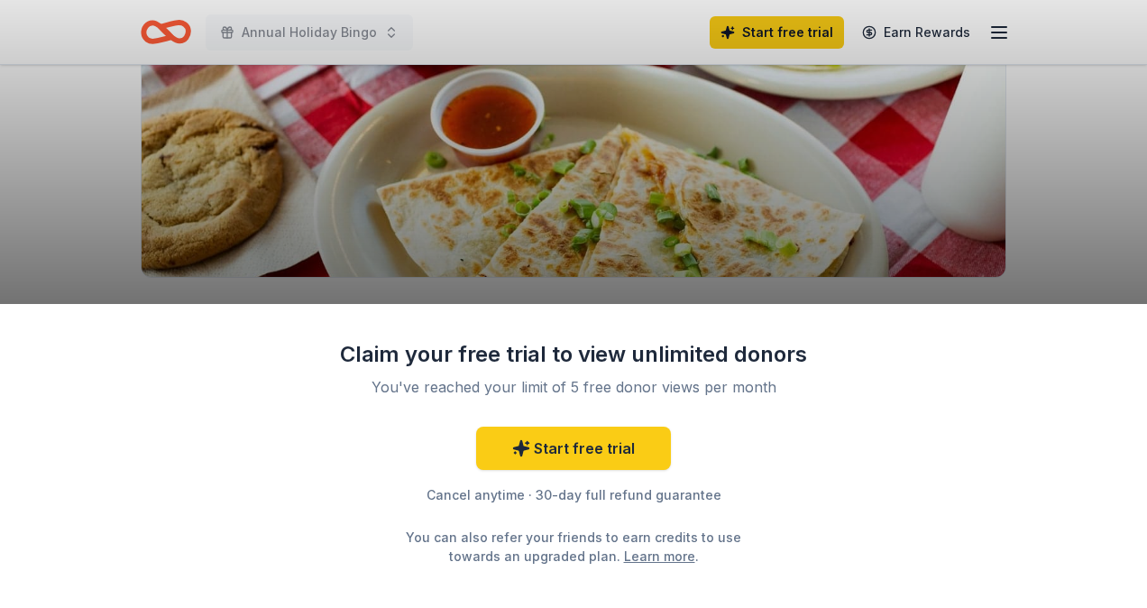
click at [649, 220] on div "Claim your free trial to view unlimited donors You've reached your limit of 5 f…" at bounding box center [573, 304] width 1147 height 608
